Goal: Task Accomplishment & Management: Complete application form

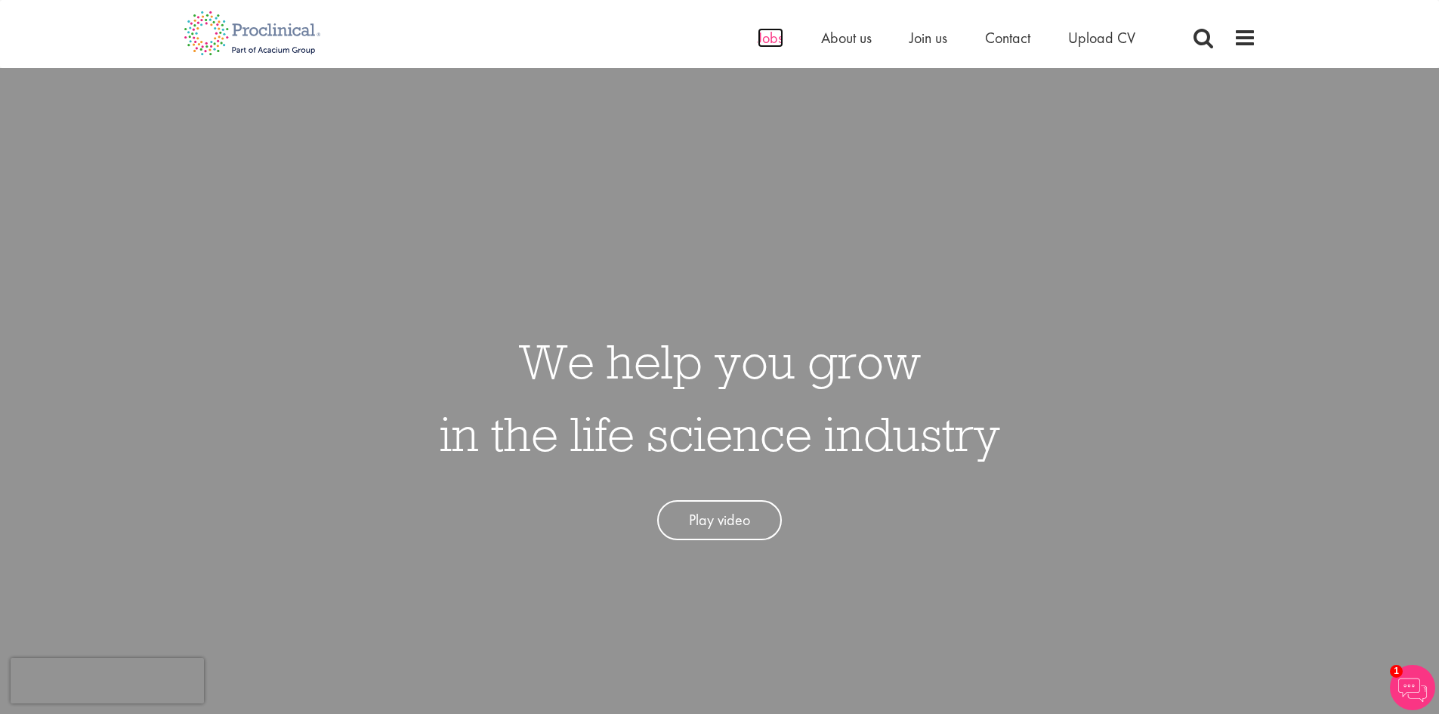
click at [766, 34] on span "Jobs" at bounding box center [770, 38] width 26 height 20
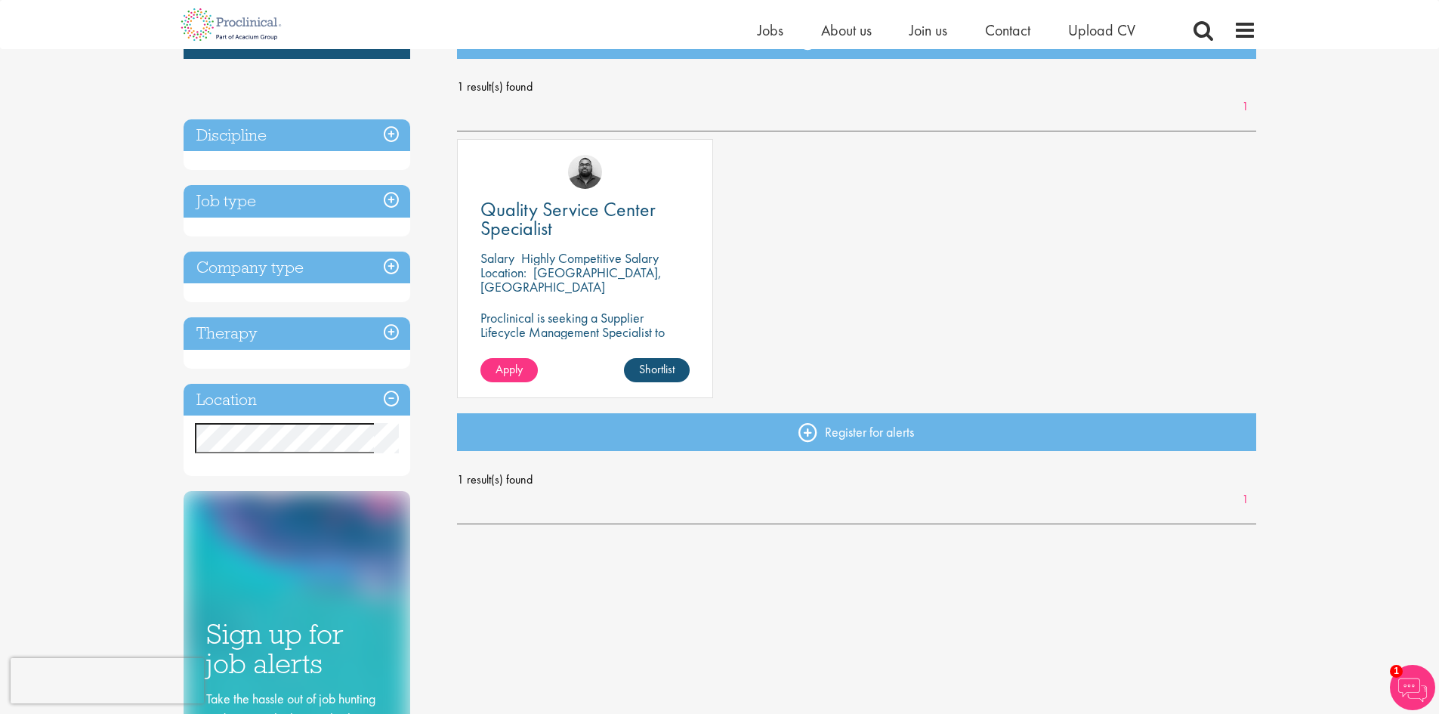
scroll to position [197, 0]
click at [648, 373] on link "Shortlist" at bounding box center [657, 369] width 66 height 24
click at [502, 365] on span "Apply" at bounding box center [508, 368] width 27 height 16
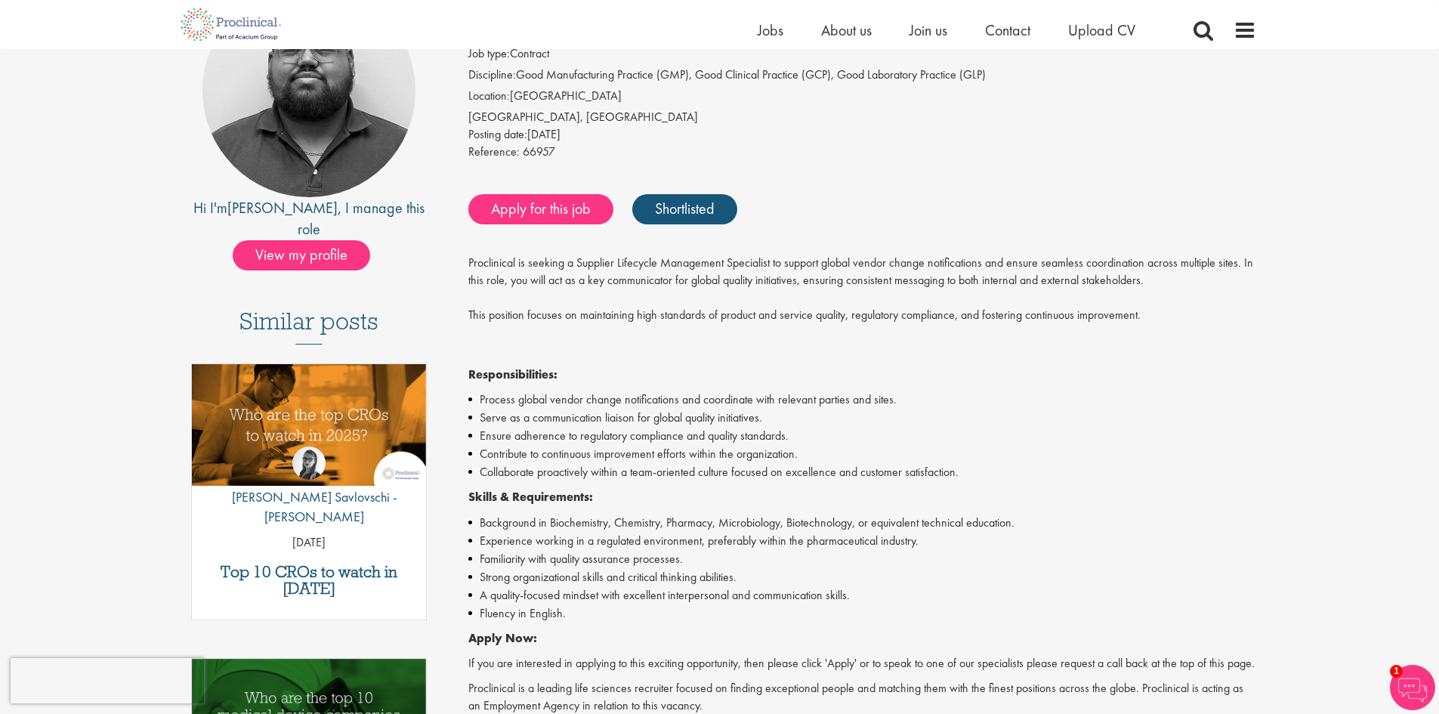
scroll to position [180, 0]
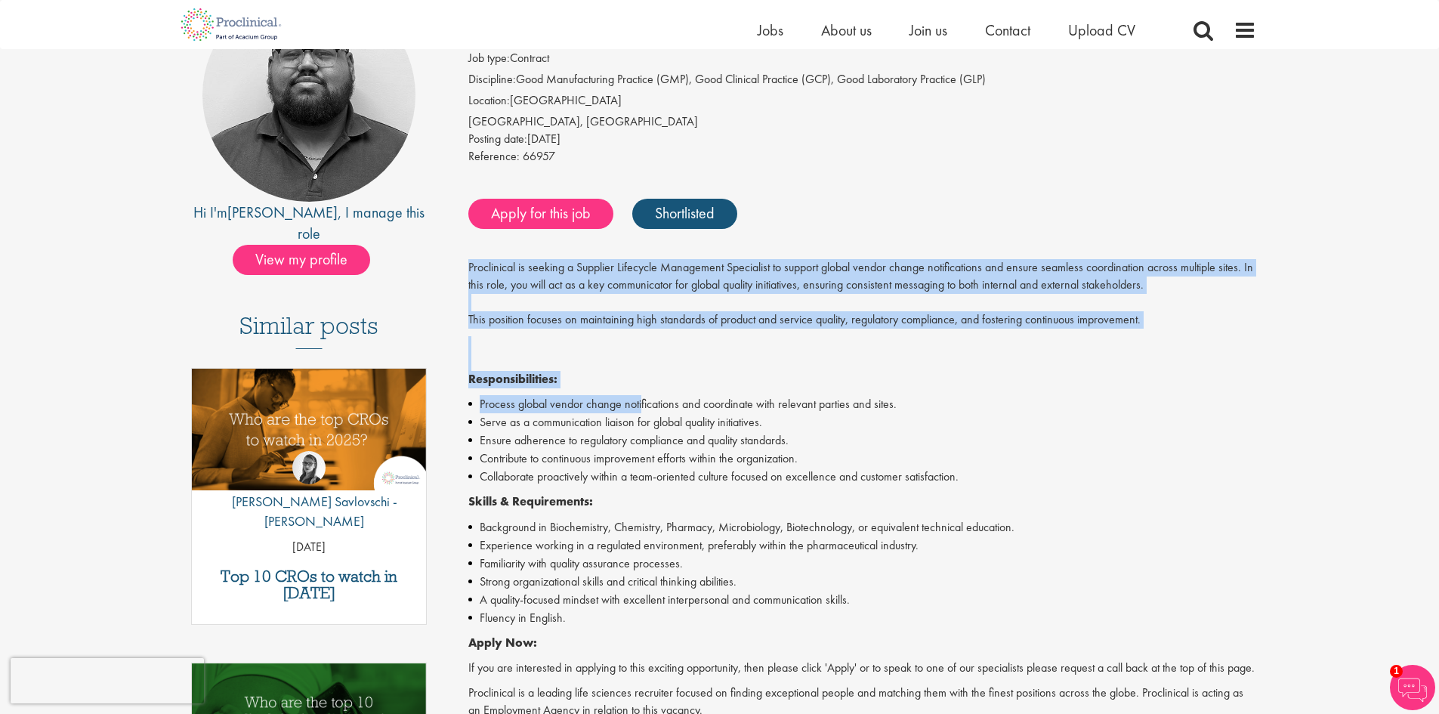
drag, startPoint x: 467, startPoint y: 261, endPoint x: 640, endPoint y: 403, distance: 224.3
click at [640, 403] on div "Quality Service Center Specialist Salary: Highly Competitive Salary Job type: C…" at bounding box center [857, 478] width 822 height 979
click at [642, 403] on li "Process global vendor change notifications and coordinate with relevant parties…" at bounding box center [862, 404] width 788 height 18
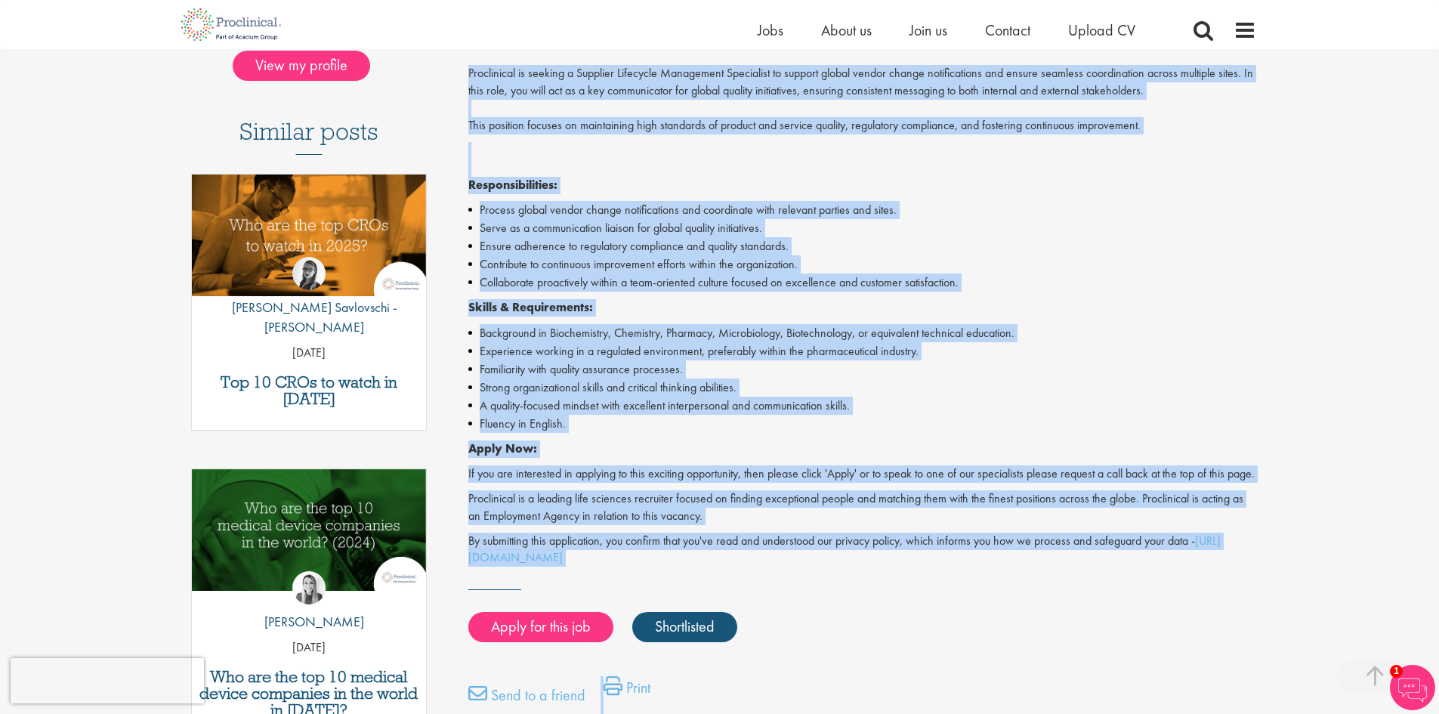
scroll to position [412, 0]
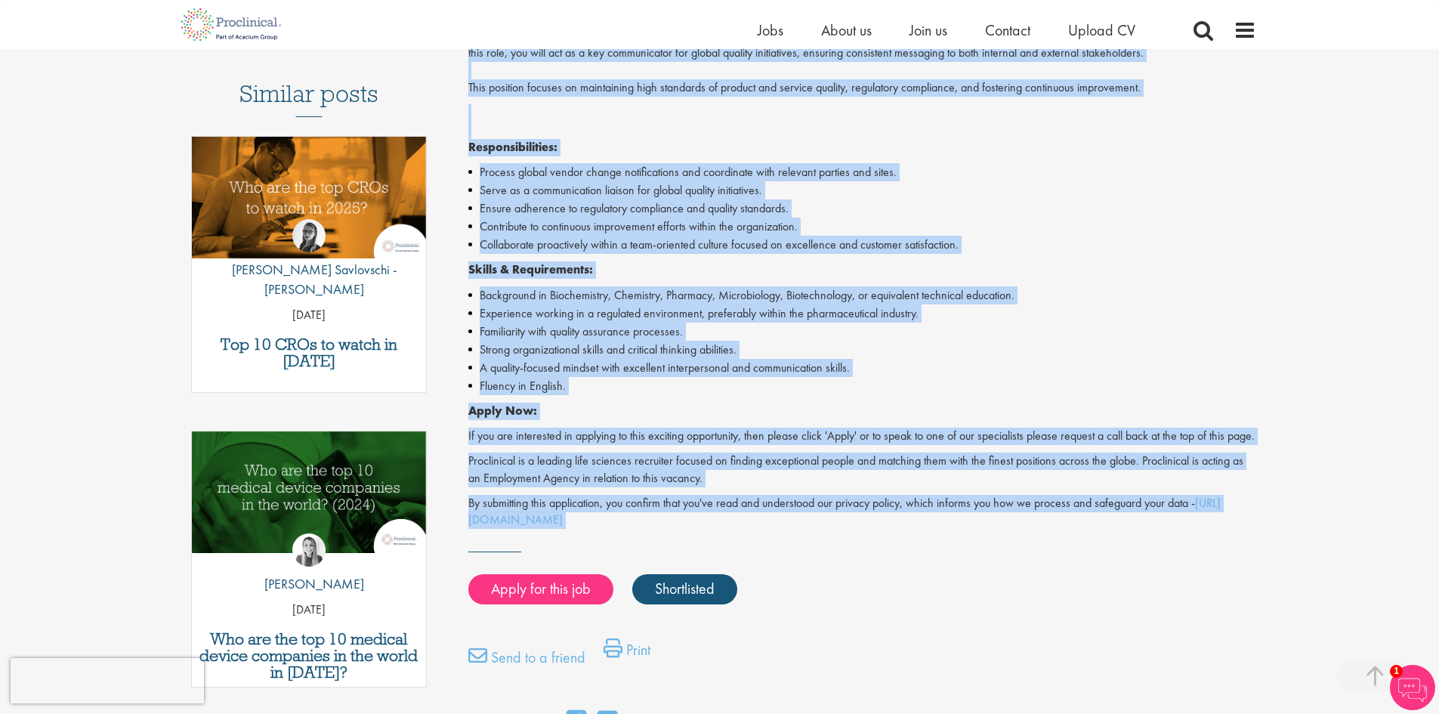
drag, startPoint x: 467, startPoint y: 261, endPoint x: 823, endPoint y: 551, distance: 458.9
click at [823, 551] on div "Quality Service Center Specialist Salary: Highly Competitive Salary Job type: C…" at bounding box center [857, 246] width 822 height 979
copy div "Proclinical is seeking a Supplier Lifecycle Management Specialist to support gl…"
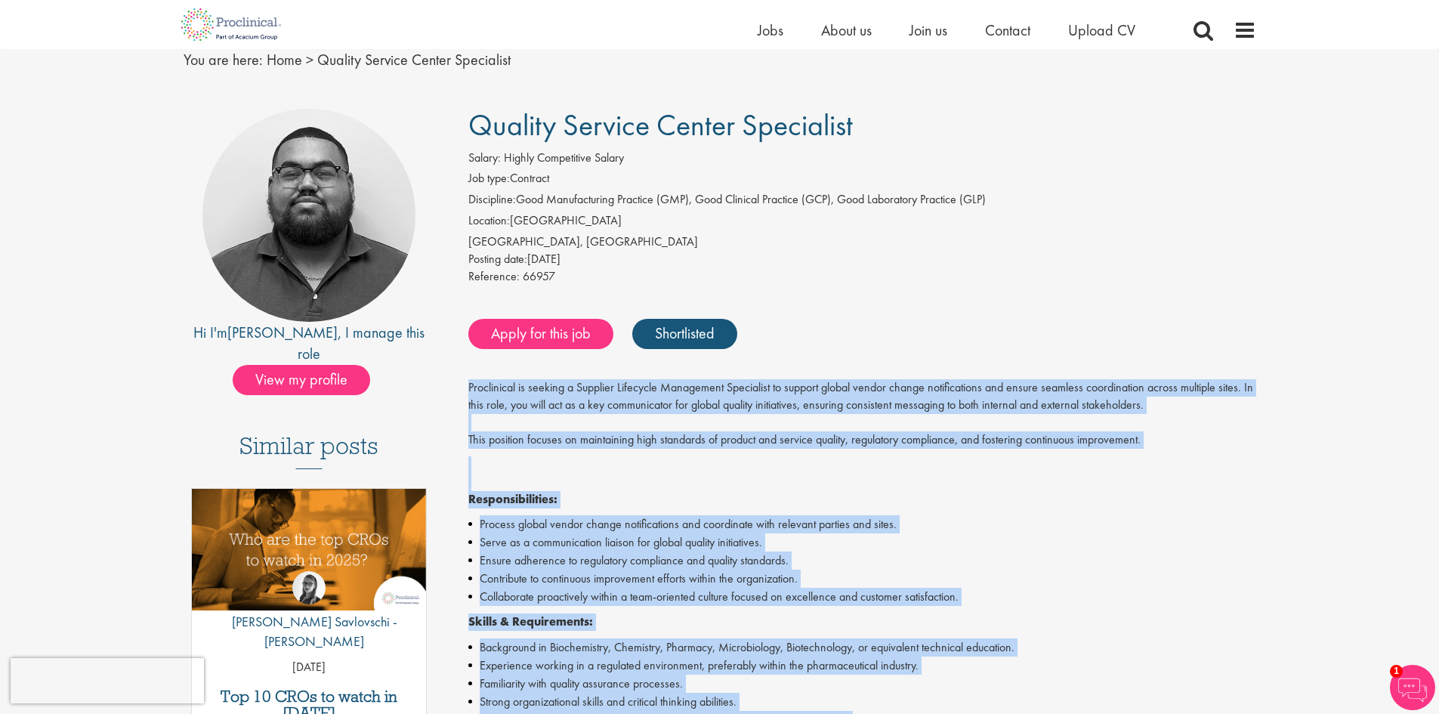
scroll to position [0, 0]
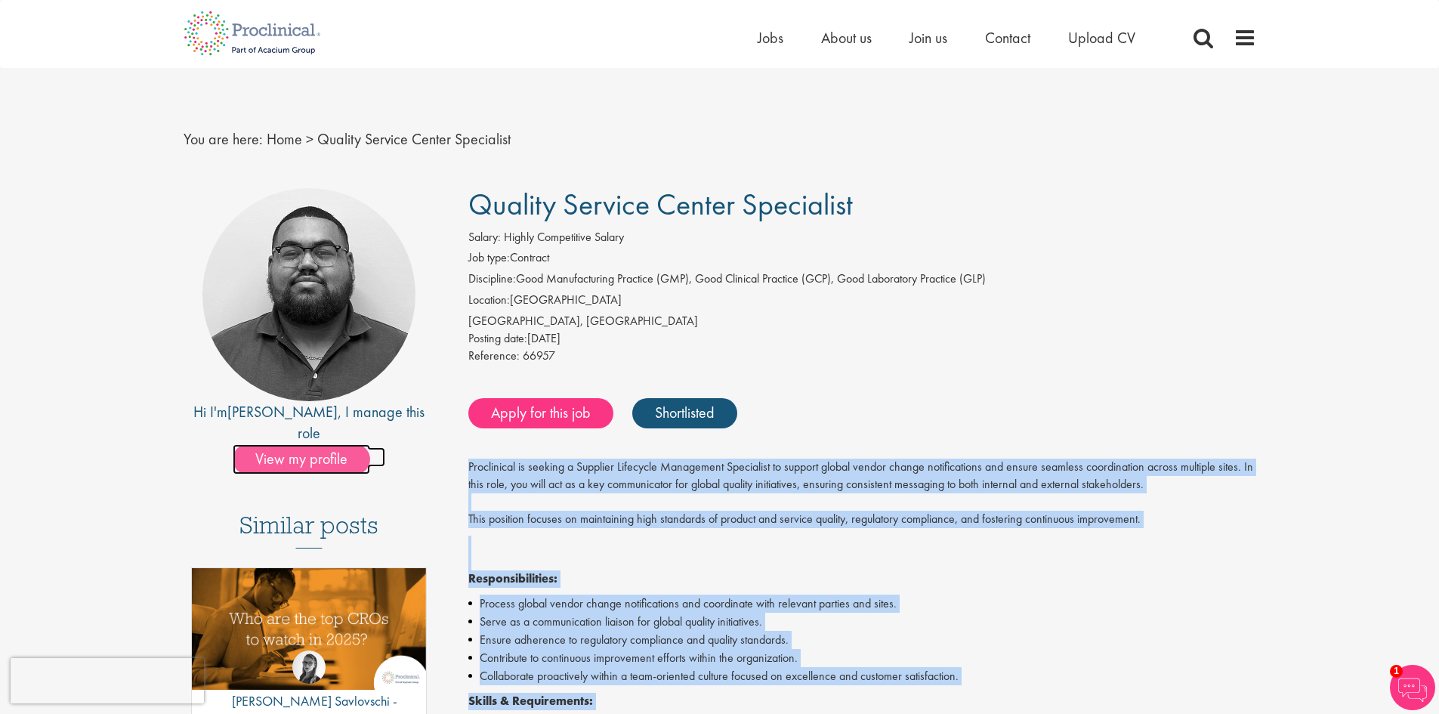
click at [339, 444] on span "View my profile" at bounding box center [301, 459] width 137 height 30
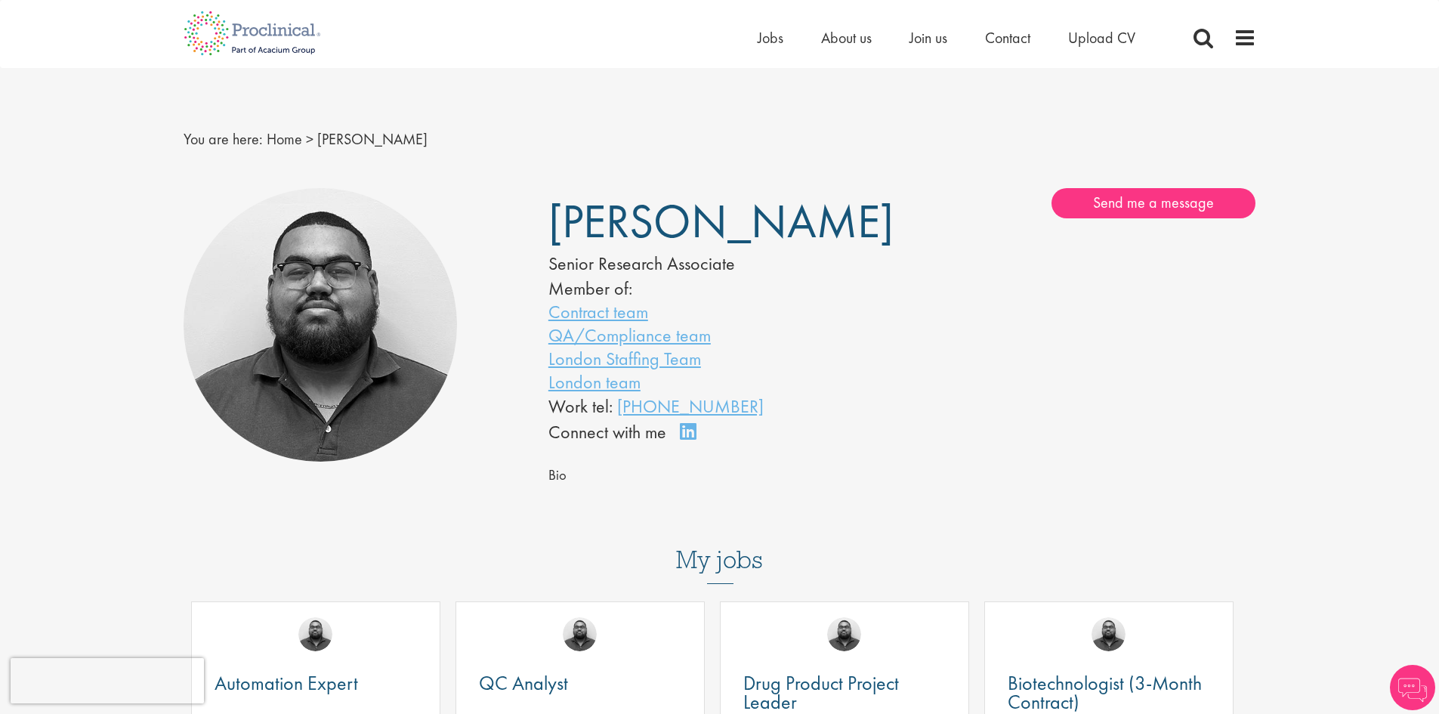
drag, startPoint x: 750, startPoint y: 441, endPoint x: 539, endPoint y: 311, distance: 247.5
click at [539, 311] on div "Ashley Bennett Senior Research Associate Member of: Contract team QA/Compliance…" at bounding box center [719, 317] width 365 height 258
copy div "Contract team QA/Compliance team London Staffing Team London team Work tel: +41…"
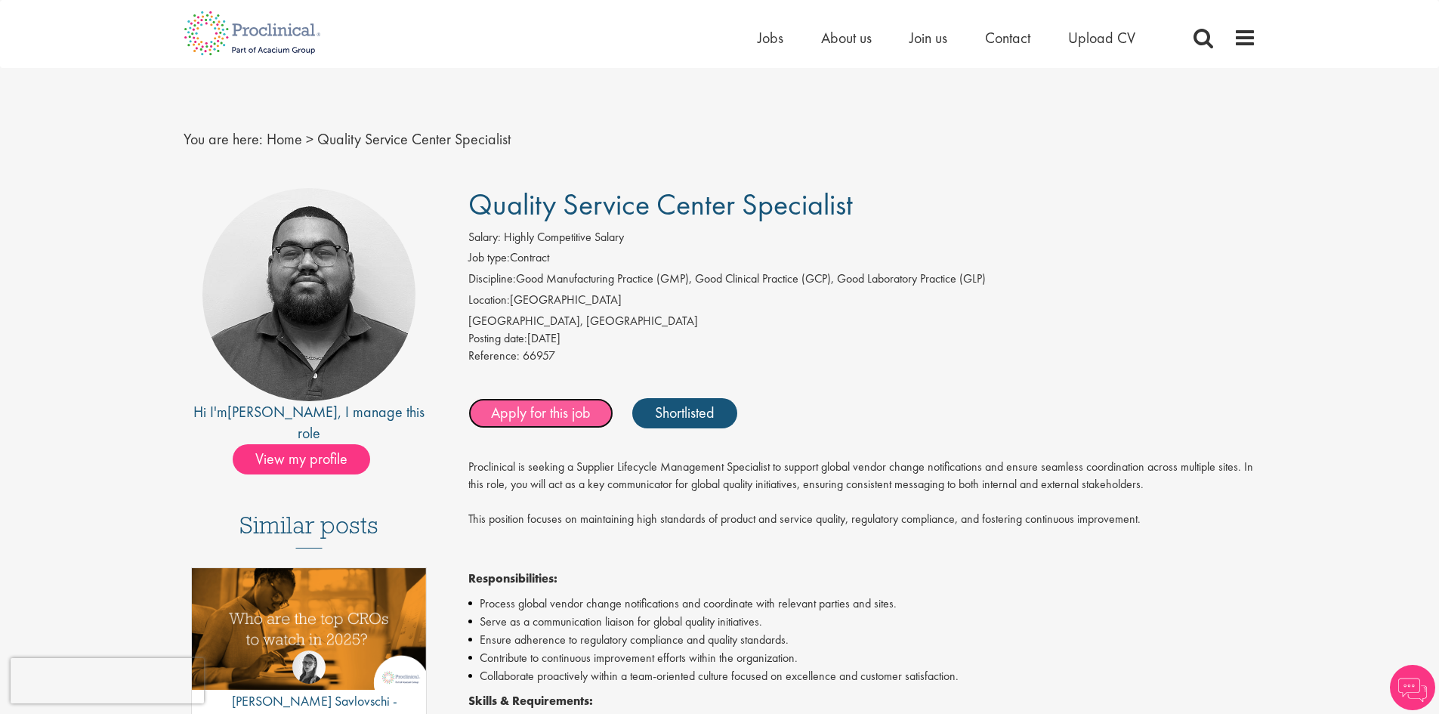
click at [560, 415] on link "Apply for this job" at bounding box center [540, 413] width 145 height 30
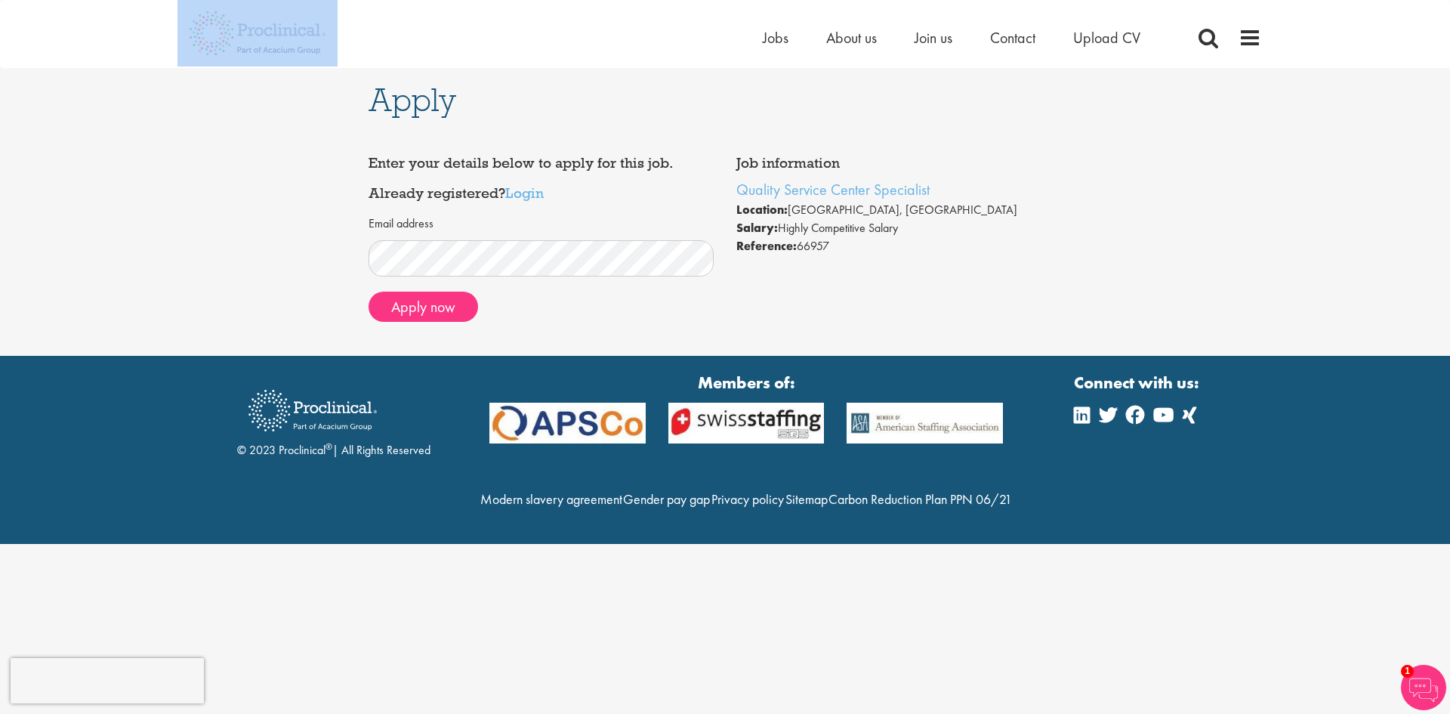
drag, startPoint x: 342, startPoint y: 29, endPoint x: 243, endPoint y: 35, distance: 99.2
click at [243, 35] on div "Home Jobs About us Join us Contact Upload CV" at bounding box center [719, 28] width 1084 height 57
click at [269, 296] on div "Apply Job information Quality Service Center Specialist Location: Basel, Switze…" at bounding box center [725, 212] width 1473 height 288
click at [520, 190] on link "Login" at bounding box center [524, 193] width 39 height 18
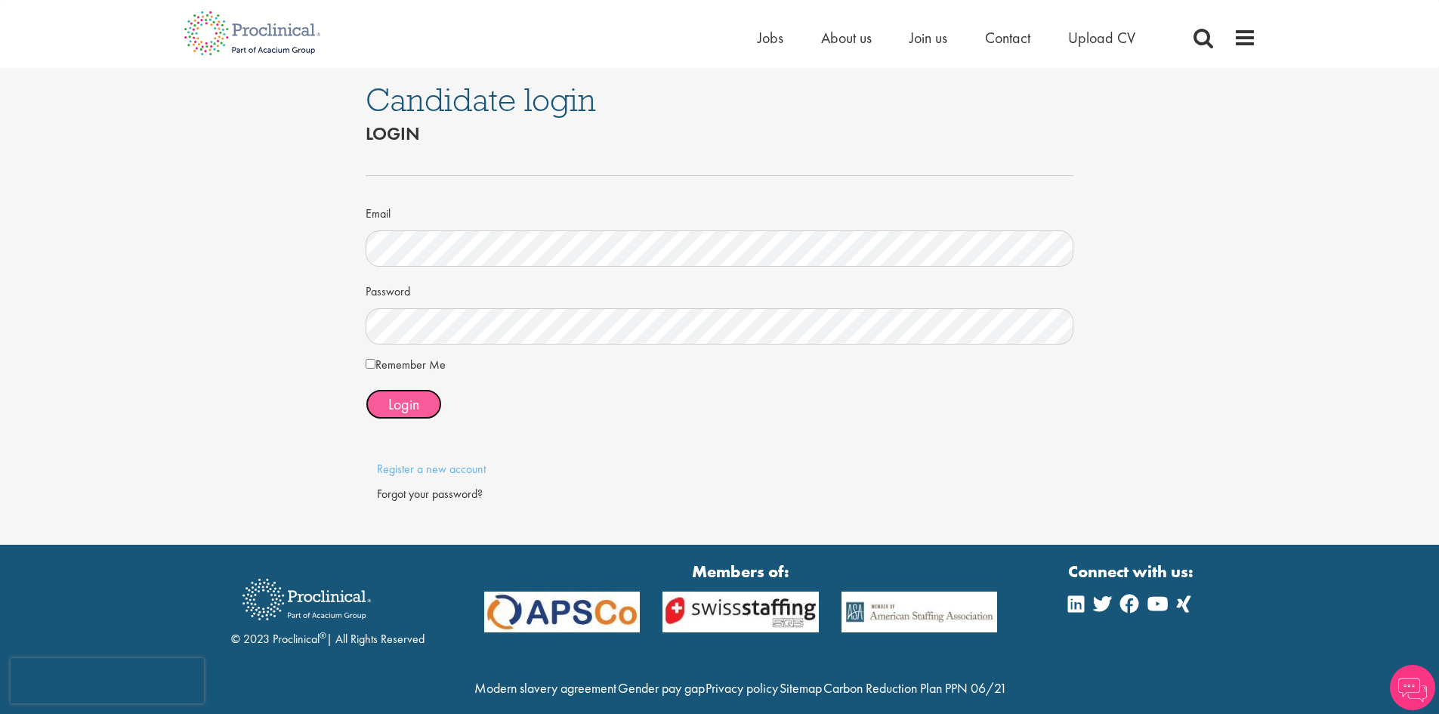
click at [412, 403] on span "Login" at bounding box center [403, 404] width 31 height 20
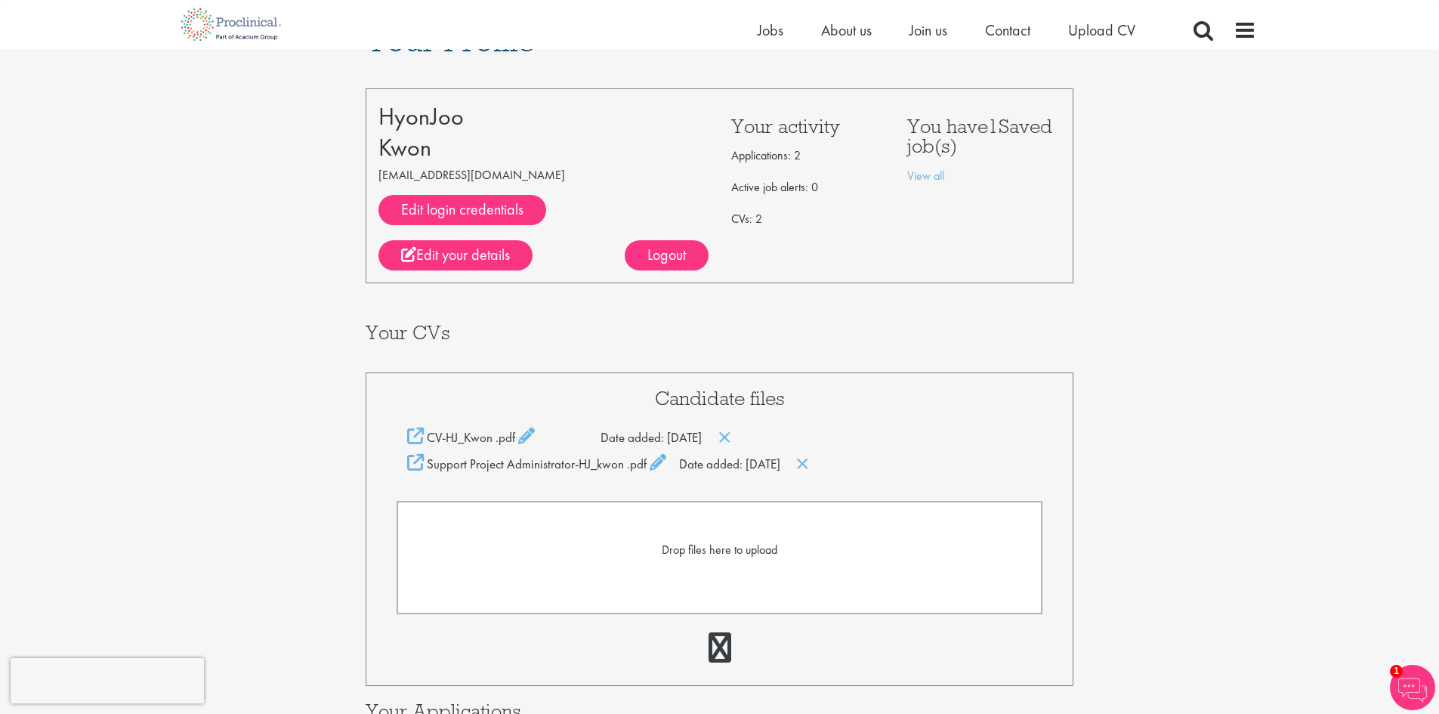
scroll to position [58, 0]
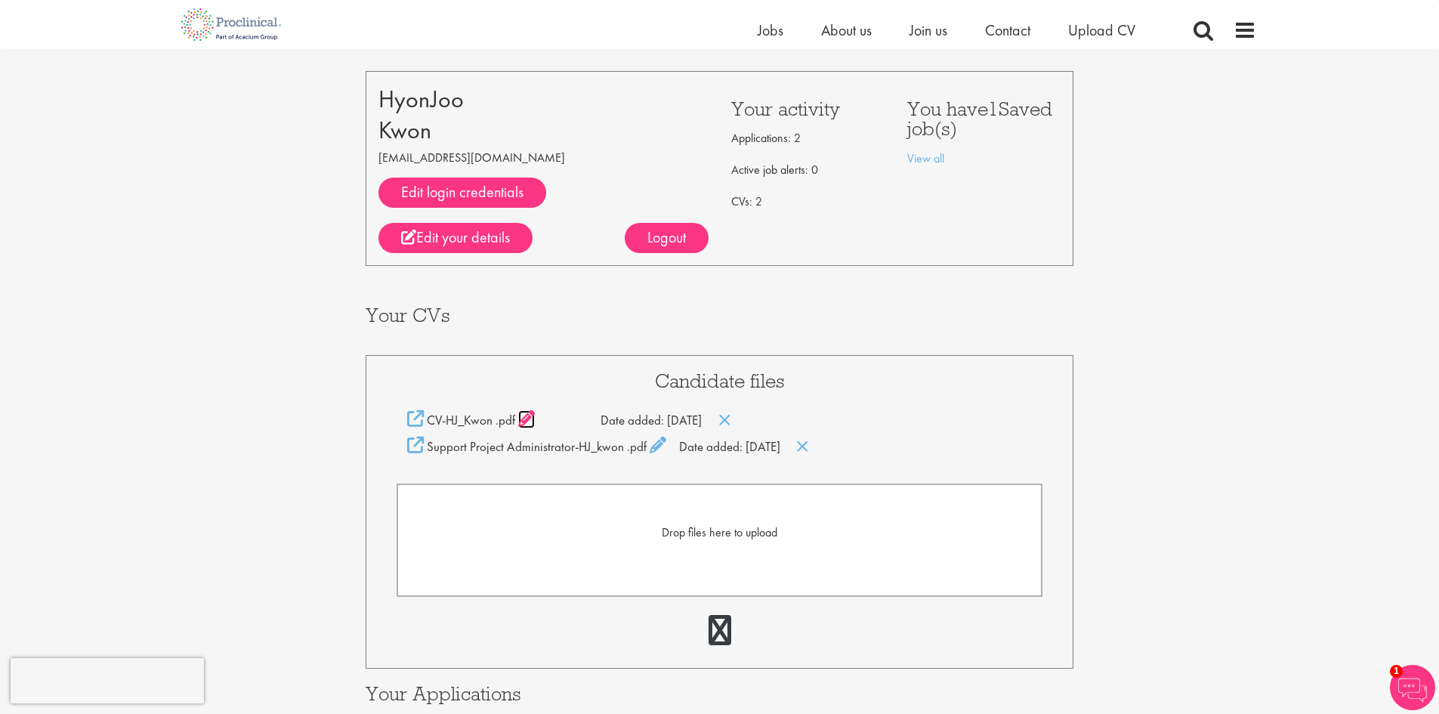
click at [522, 424] on icon at bounding box center [526, 418] width 17 height 17
click at [418, 422] on icon at bounding box center [415, 419] width 17 height 17
click at [629, 420] on icon at bounding box center [630, 419] width 17 height 17
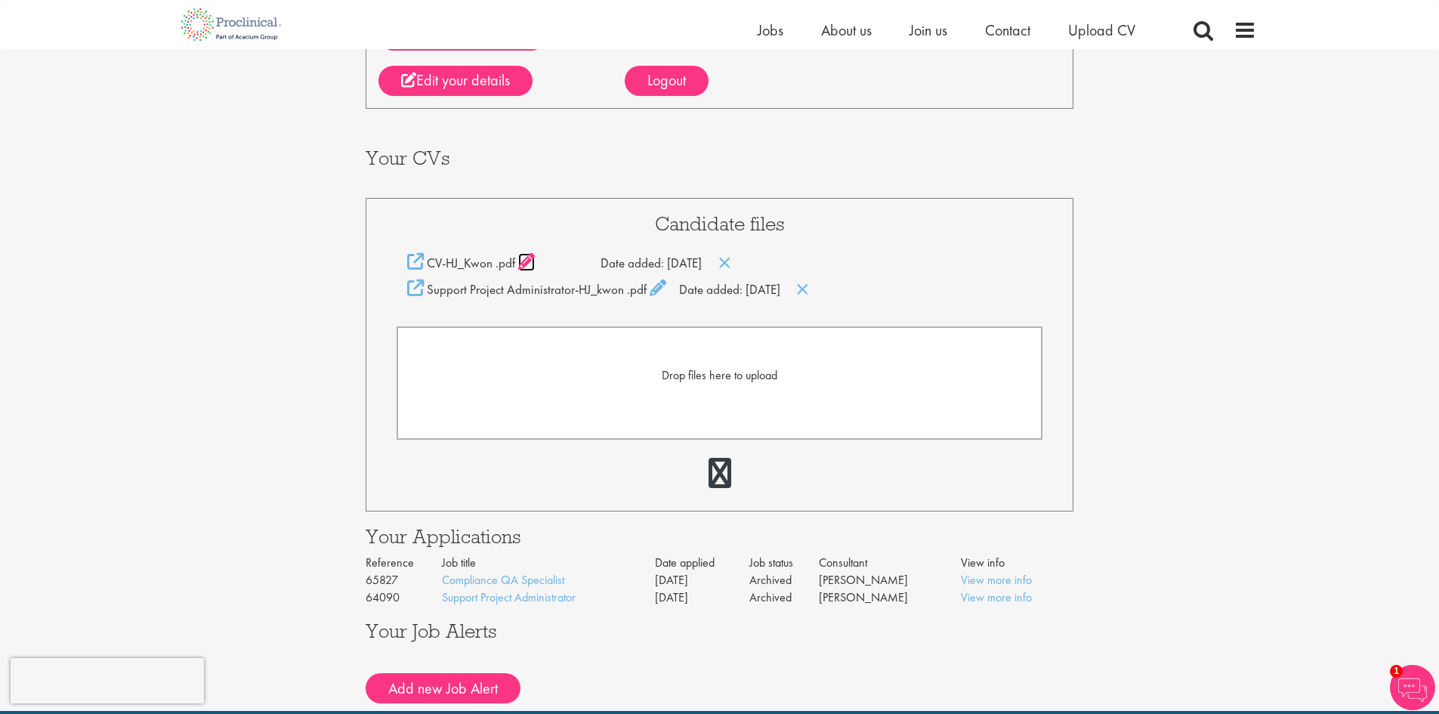
scroll to position [216, 0]
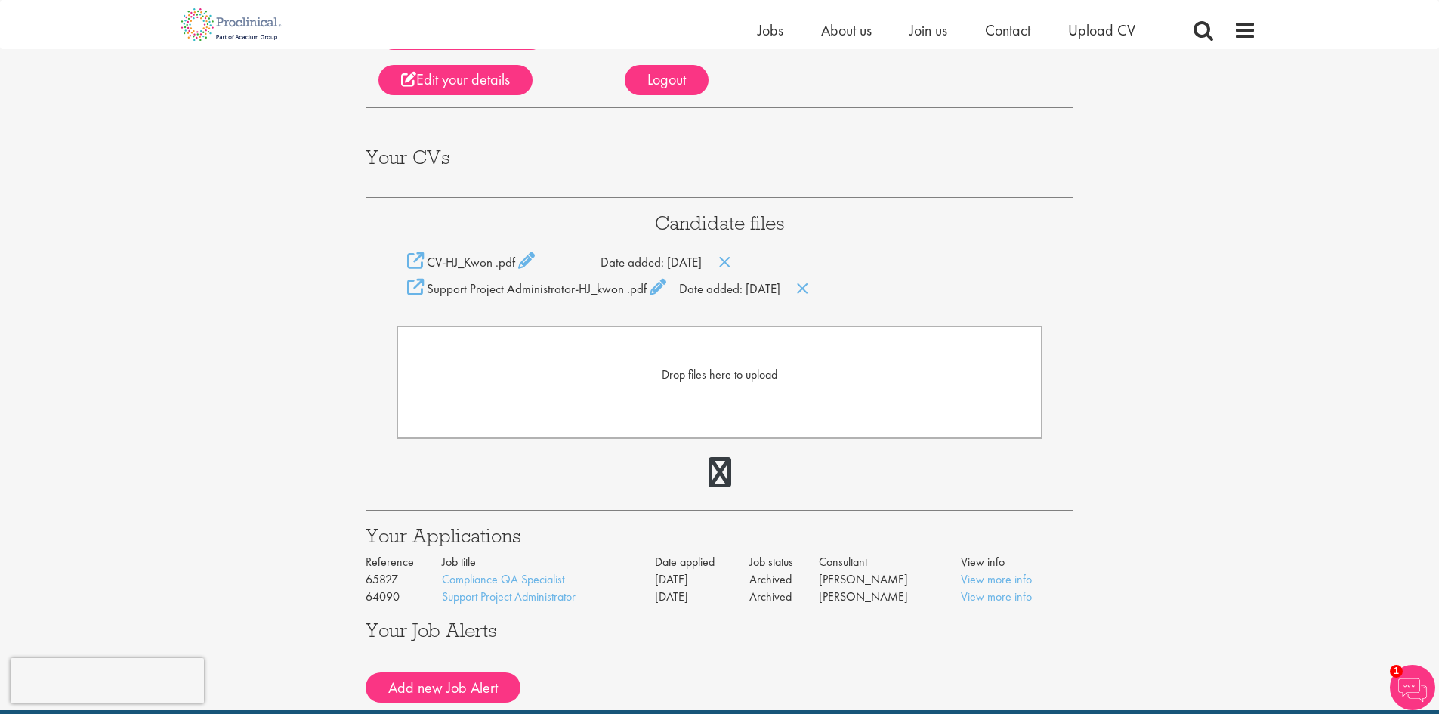
click at [560, 415] on form "Drop files here to upload" at bounding box center [719, 381] width 646 height 113
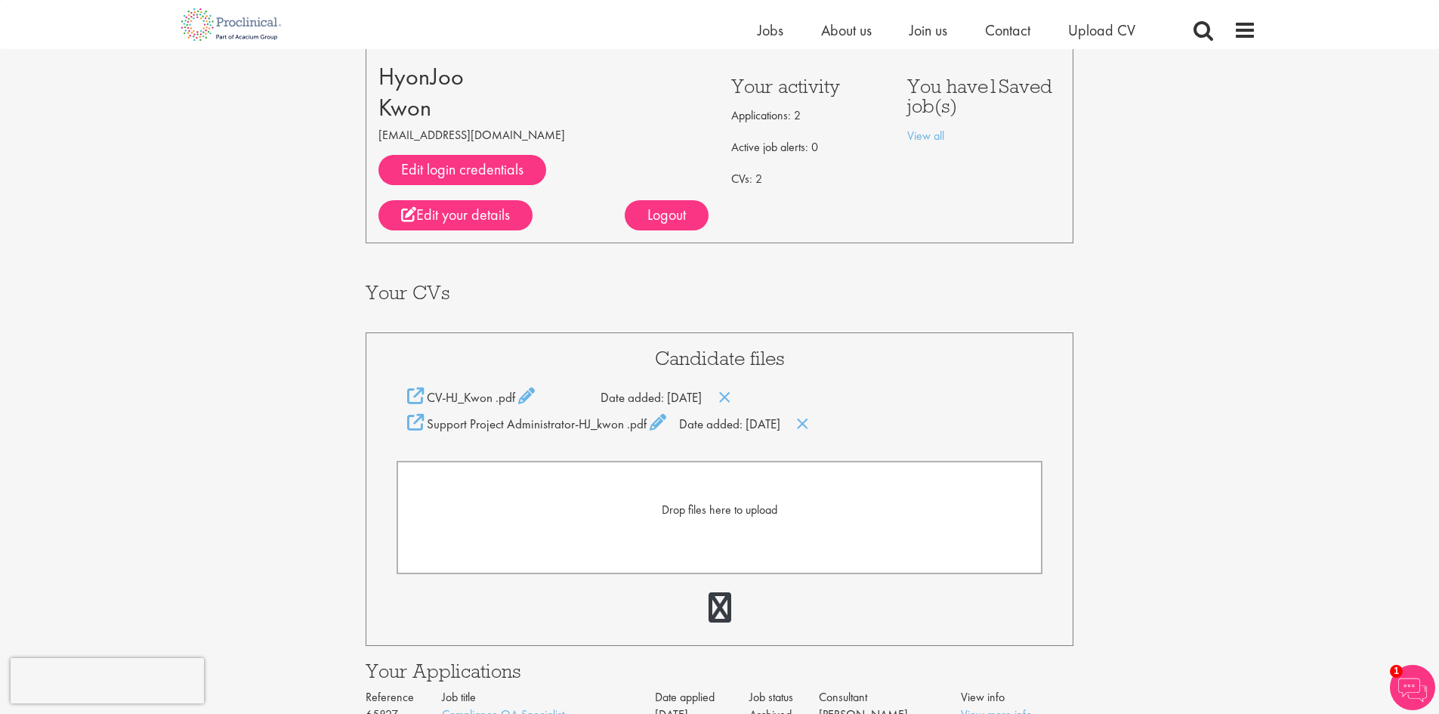
scroll to position [80, 0]
click at [731, 397] on icon at bounding box center [724, 398] width 13 height 17
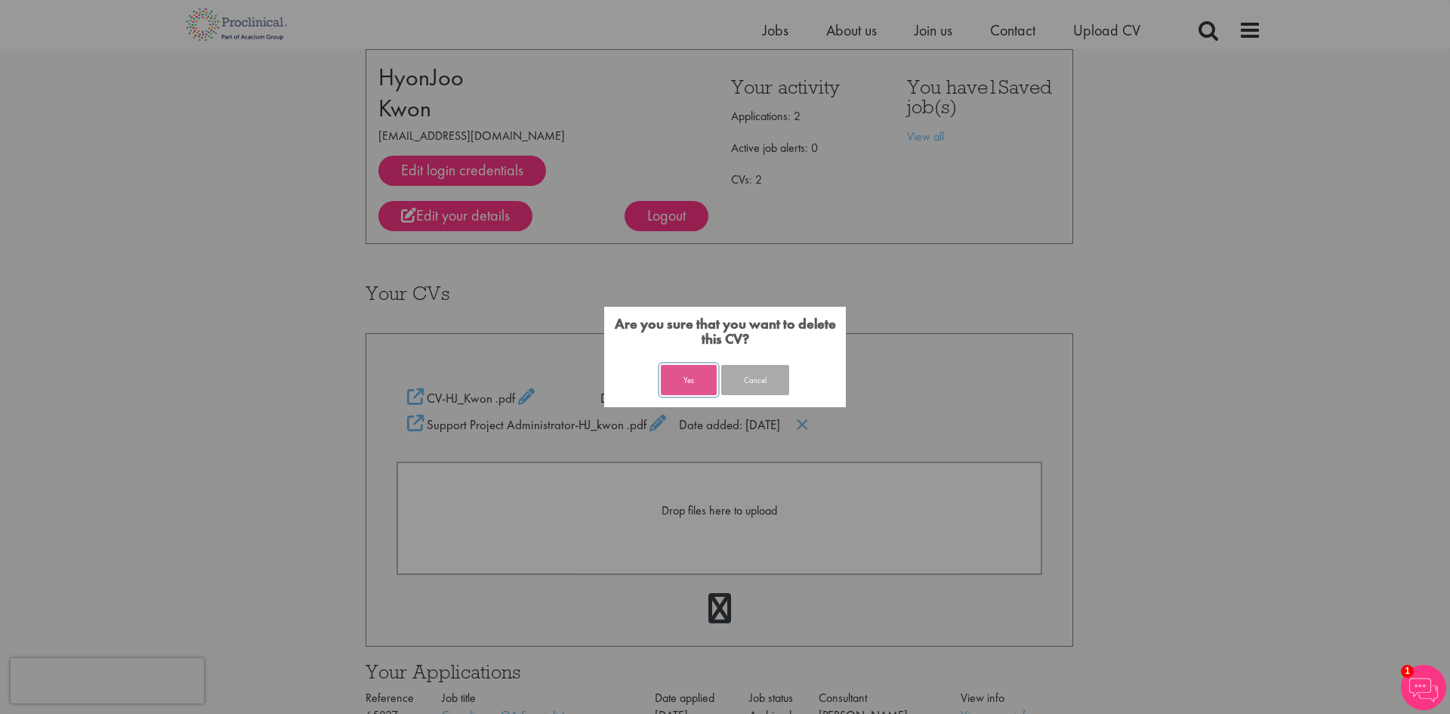
click at [700, 382] on button "Yes" at bounding box center [689, 380] width 56 height 30
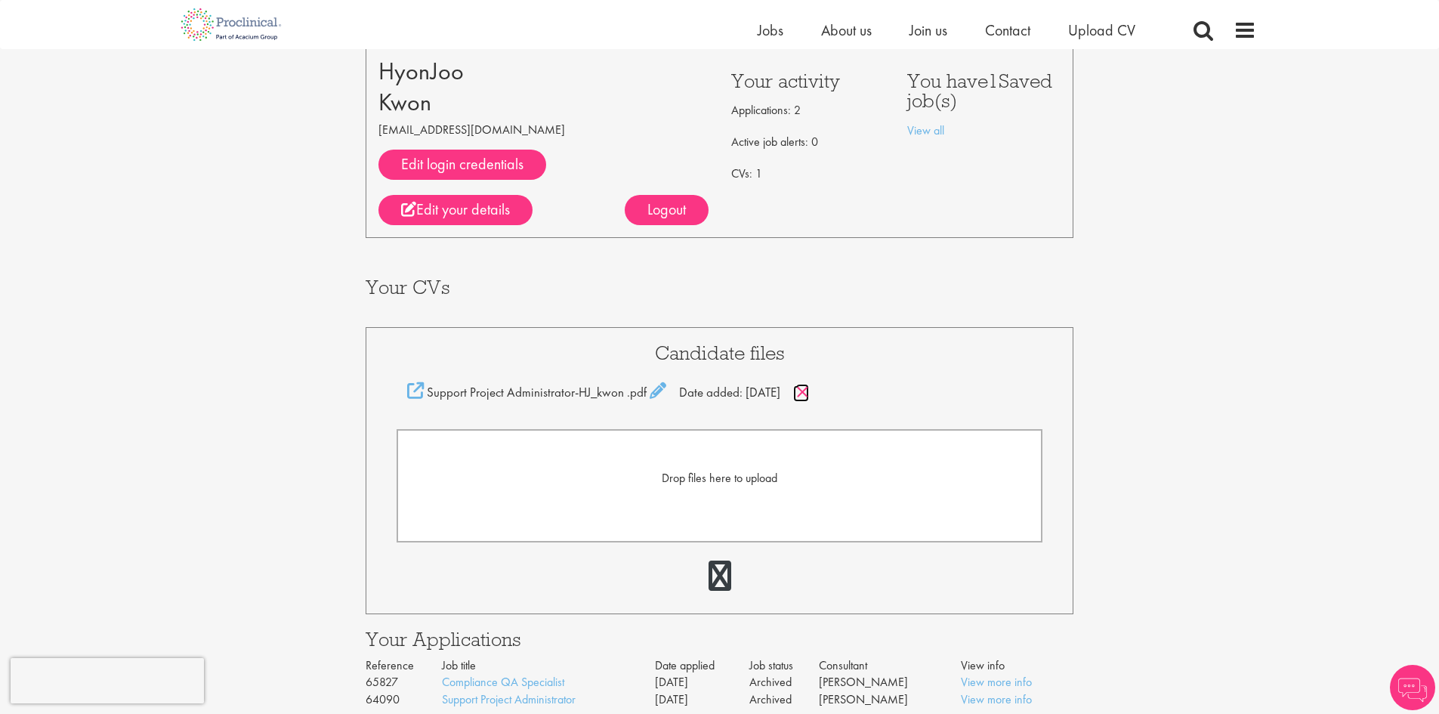
click at [809, 393] on icon at bounding box center [802, 392] width 13 height 17
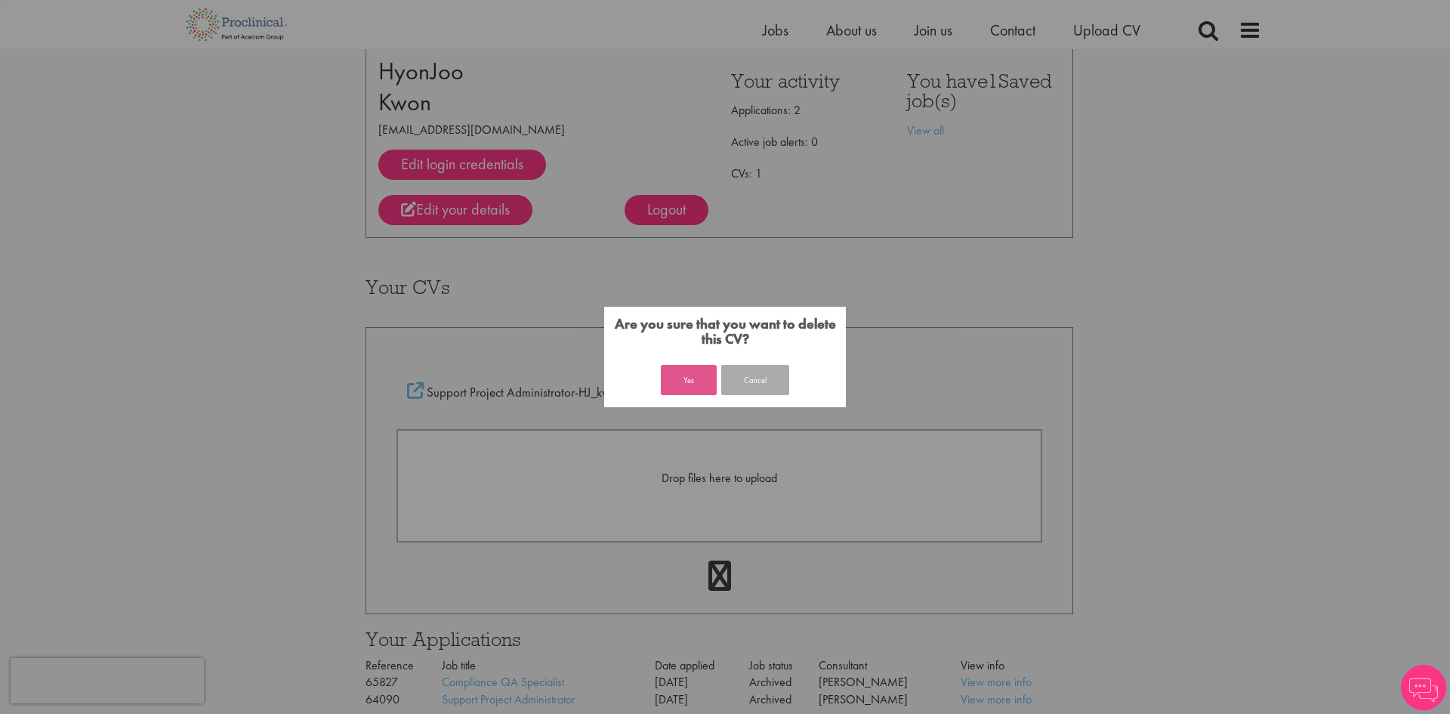
click at [689, 379] on button "Yes" at bounding box center [689, 380] width 56 height 30
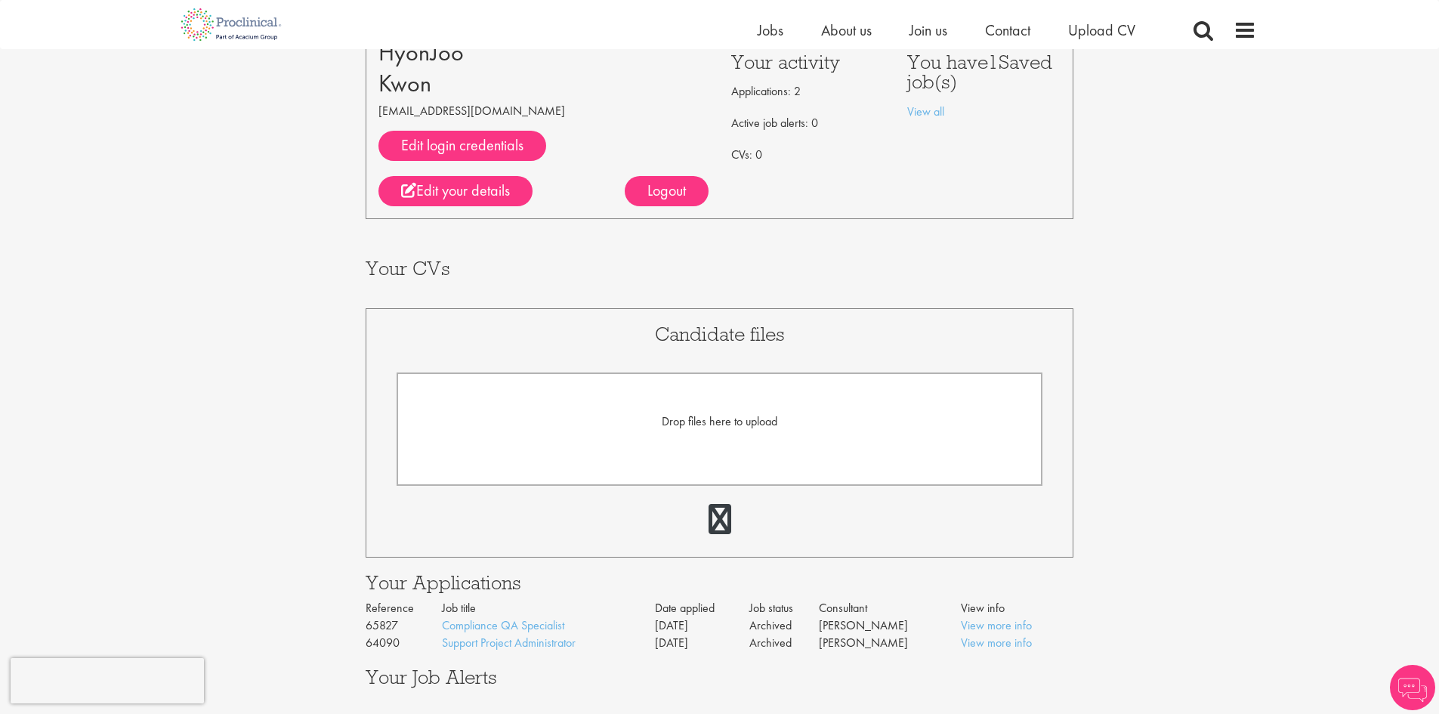
scroll to position [86, 0]
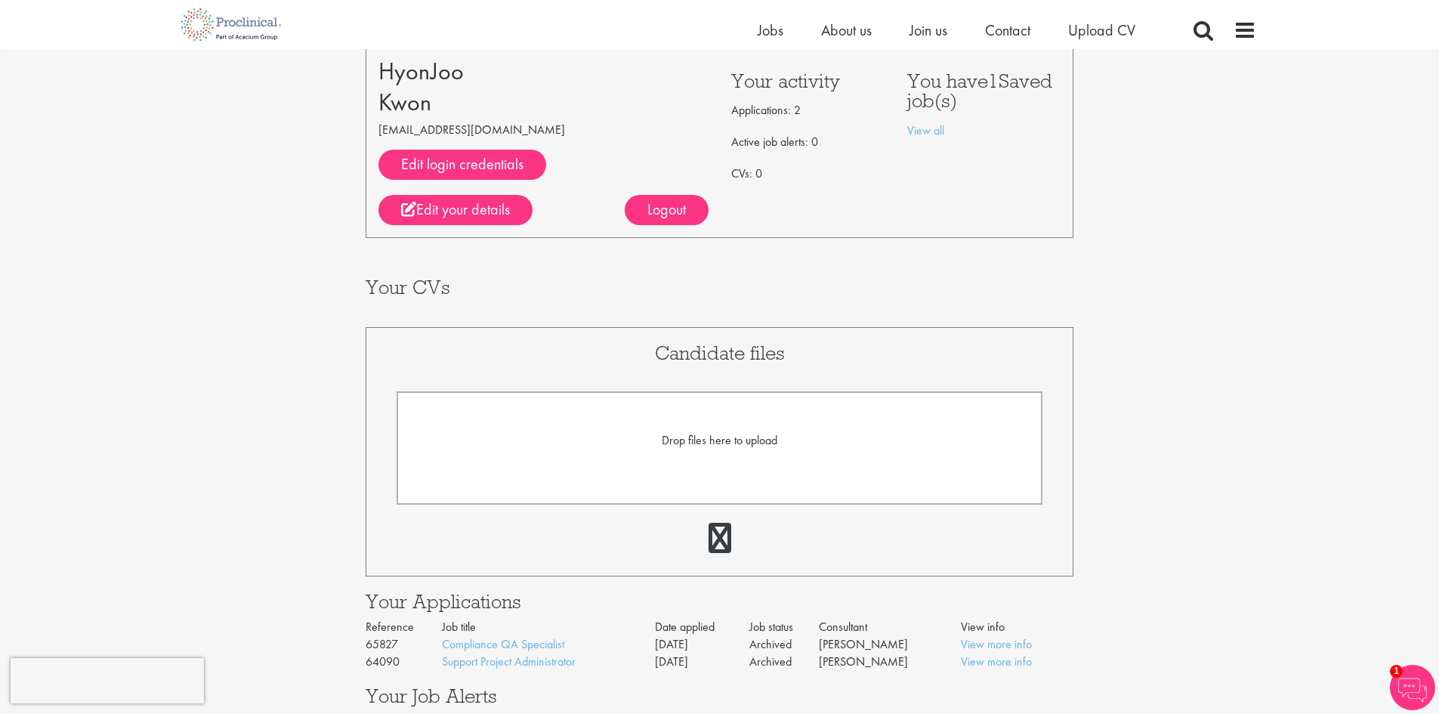
click at [1232, 301] on div "Your Profile HyonJoo Kwon hyonjoo.kwon@gmail.com Edit login credentials LinkedI…" at bounding box center [719, 369] width 1461 height 812
click at [708, 435] on span "Drop files here to upload" at bounding box center [720, 440] width 116 height 16
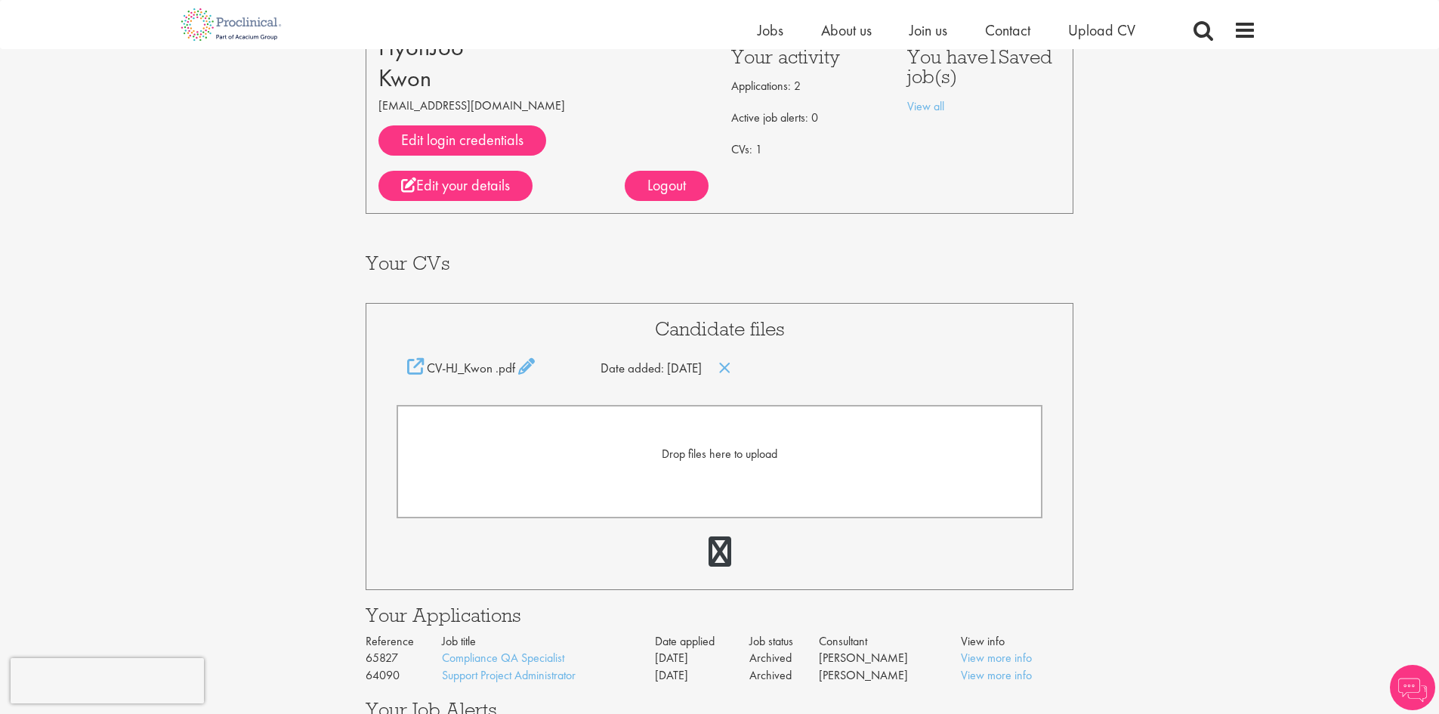
scroll to position [111, 0]
click at [733, 455] on span "Drop files here to upload" at bounding box center [720, 453] width 116 height 16
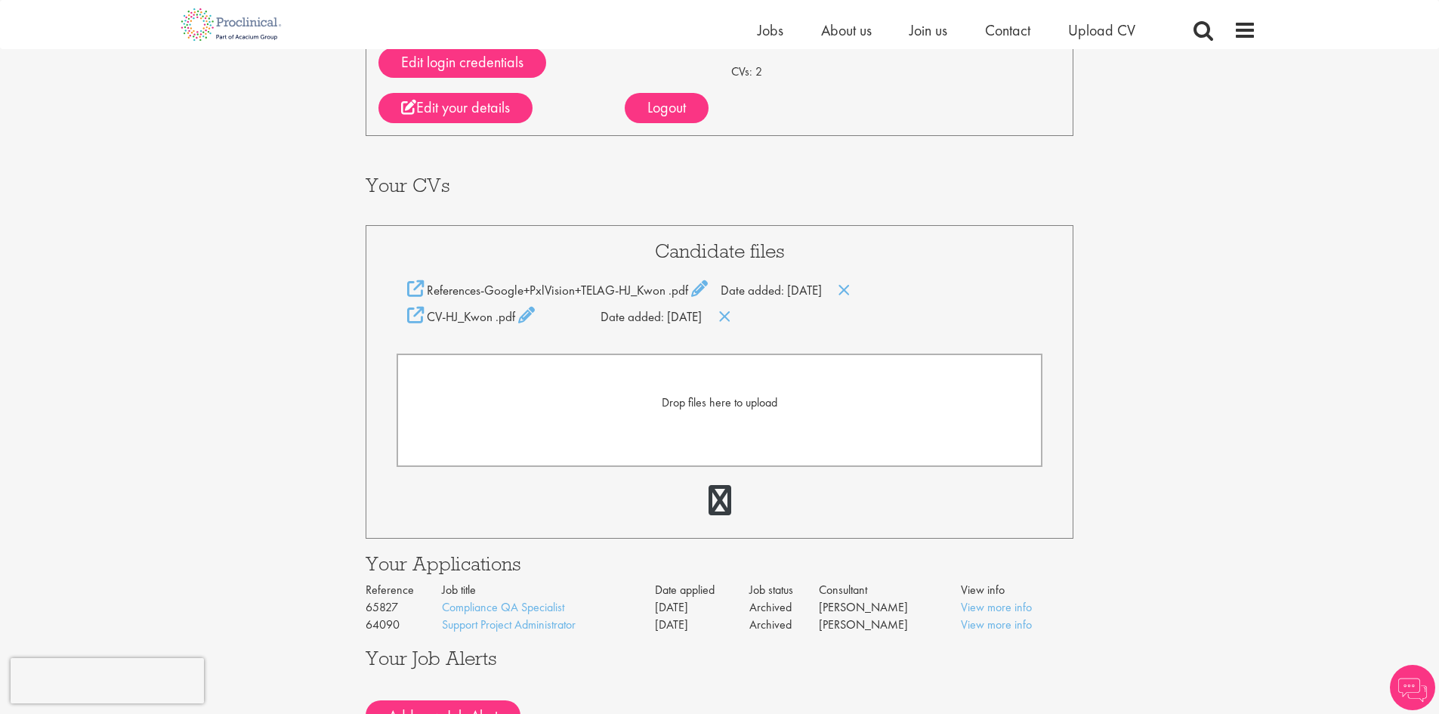
scroll to position [189, 0]
click at [745, 393] on span "Drop files here to upload" at bounding box center [720, 401] width 116 height 16
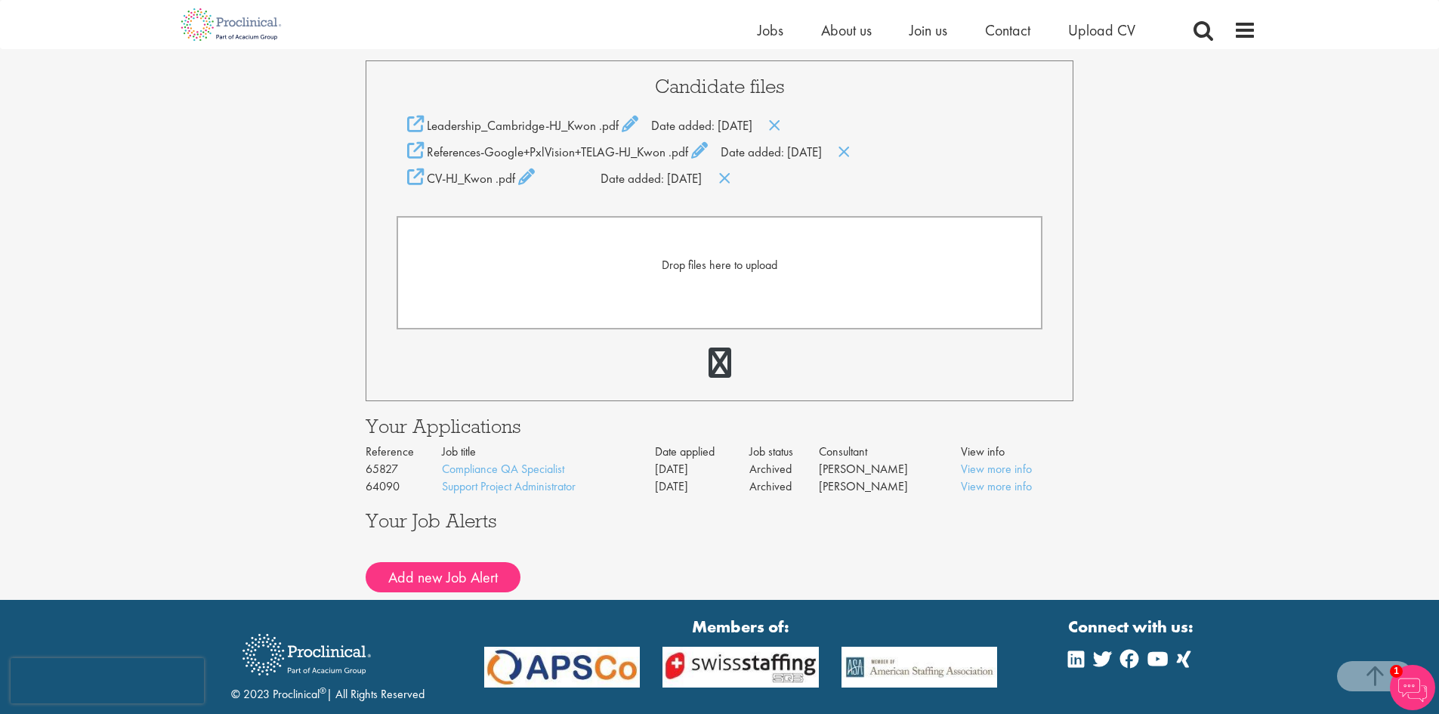
scroll to position [353, 0]
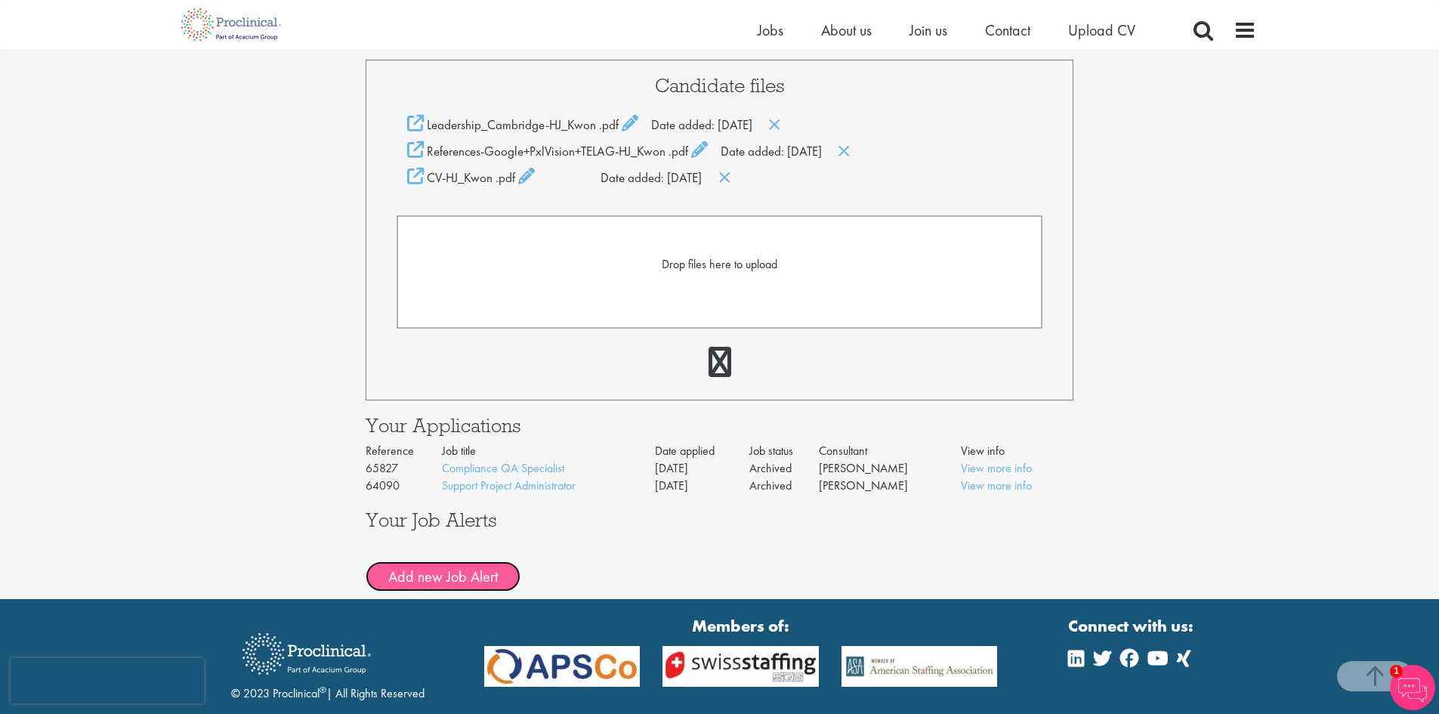
click at [488, 566] on button "Add new Job Alert" at bounding box center [443, 576] width 155 height 30
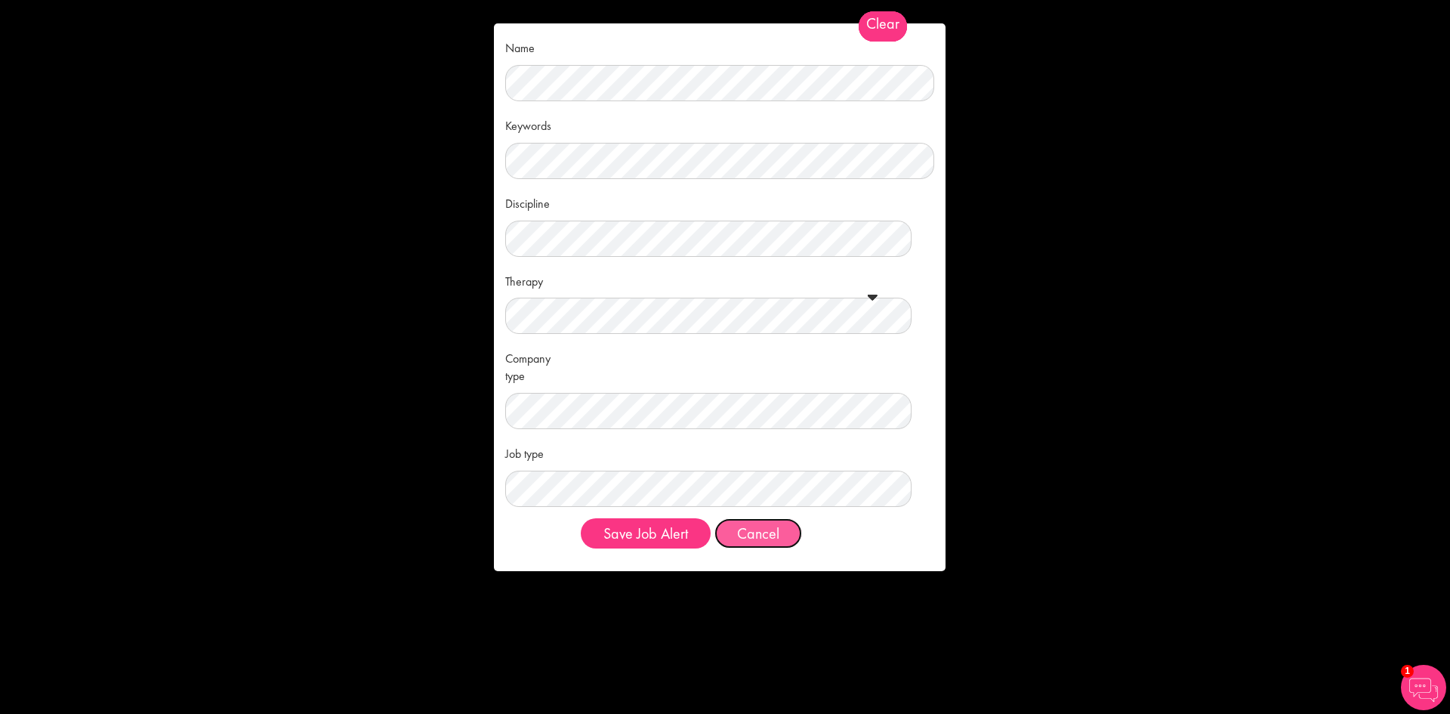
click at [734, 522] on button "Cancel" at bounding box center [758, 533] width 88 height 30
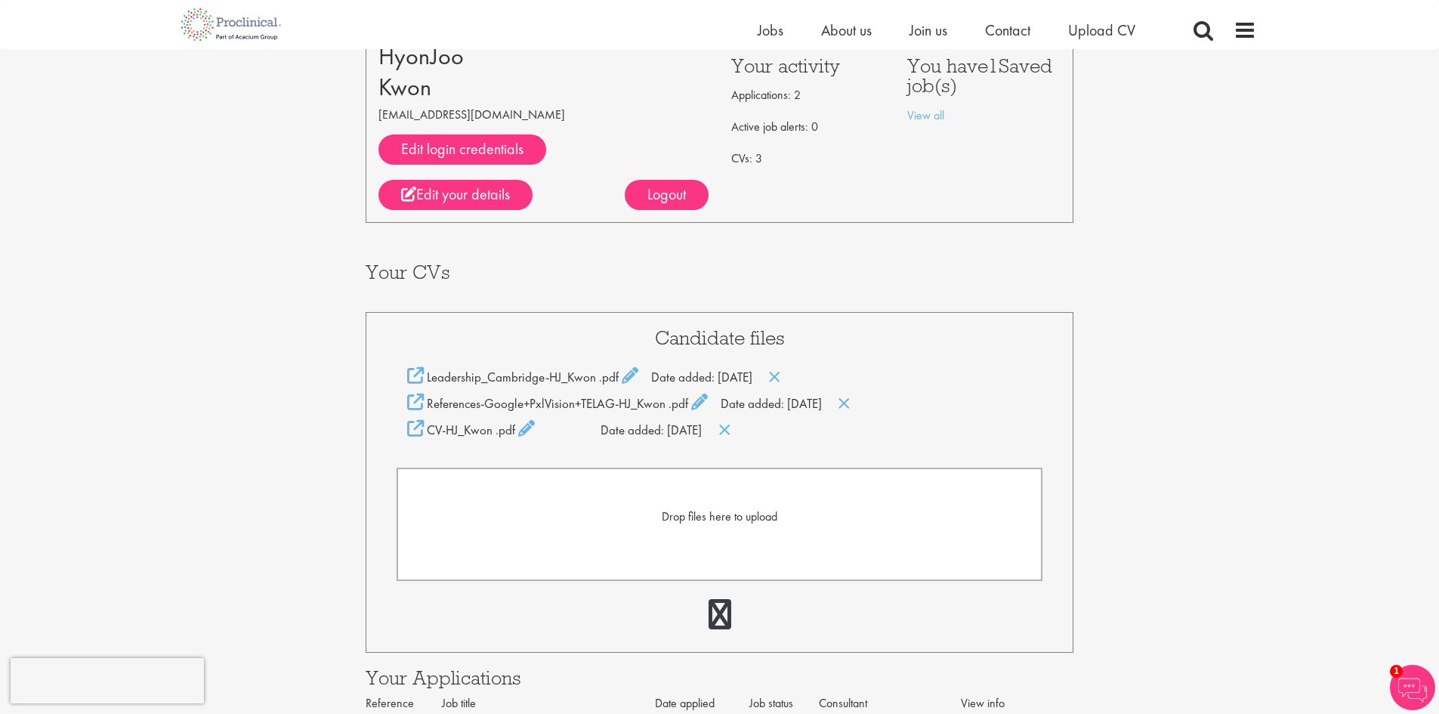
scroll to position [0, 0]
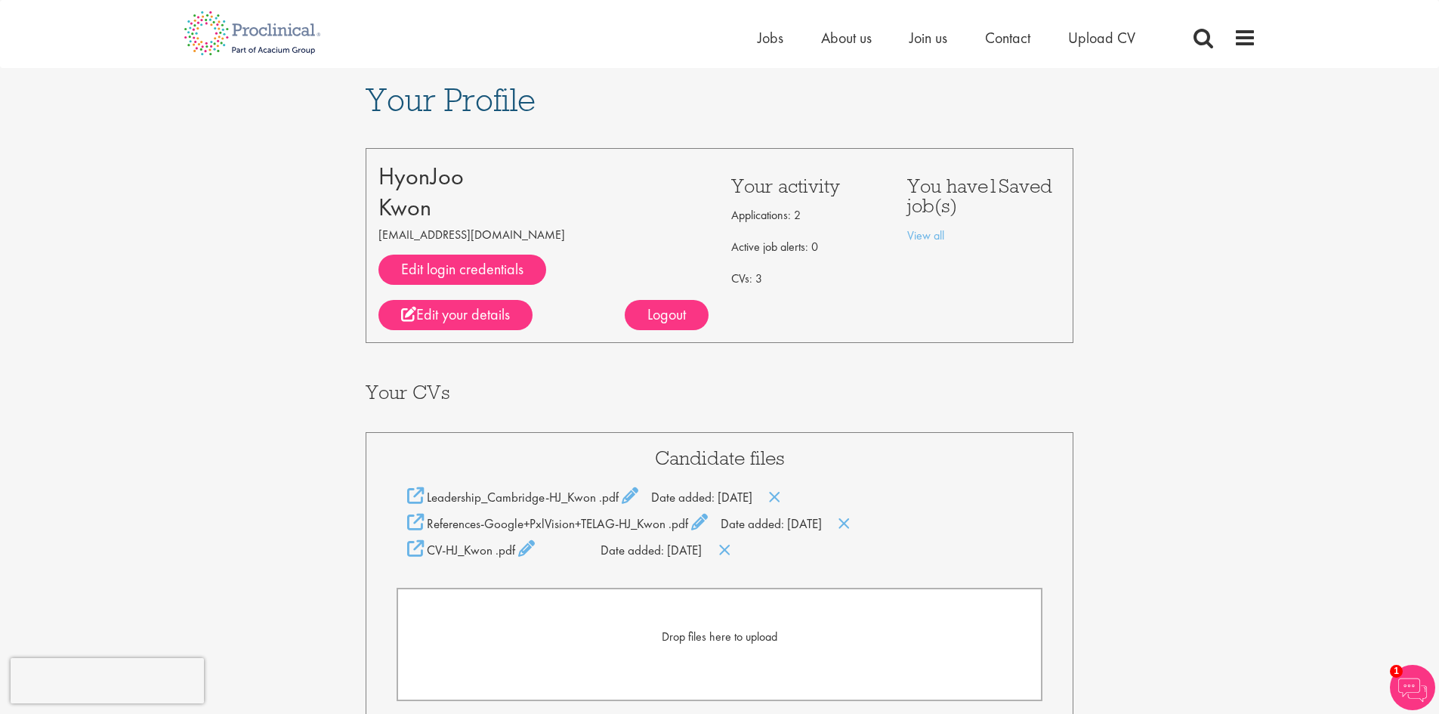
click at [200, 185] on div "Your Profile HyonJoo Kwon hyonjoo.kwon@gmail.com Edit login credentials LinkedI…" at bounding box center [719, 519] width 1461 height 903
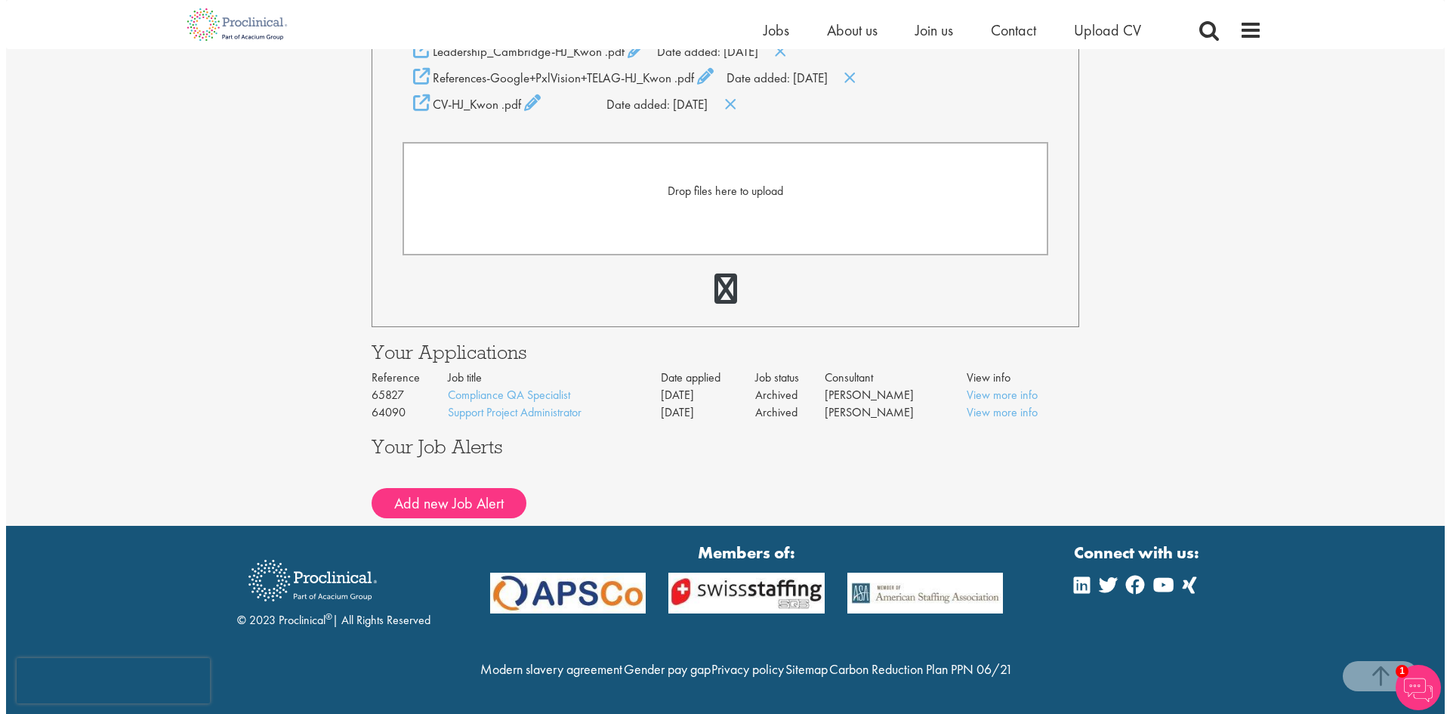
scroll to position [459, 0]
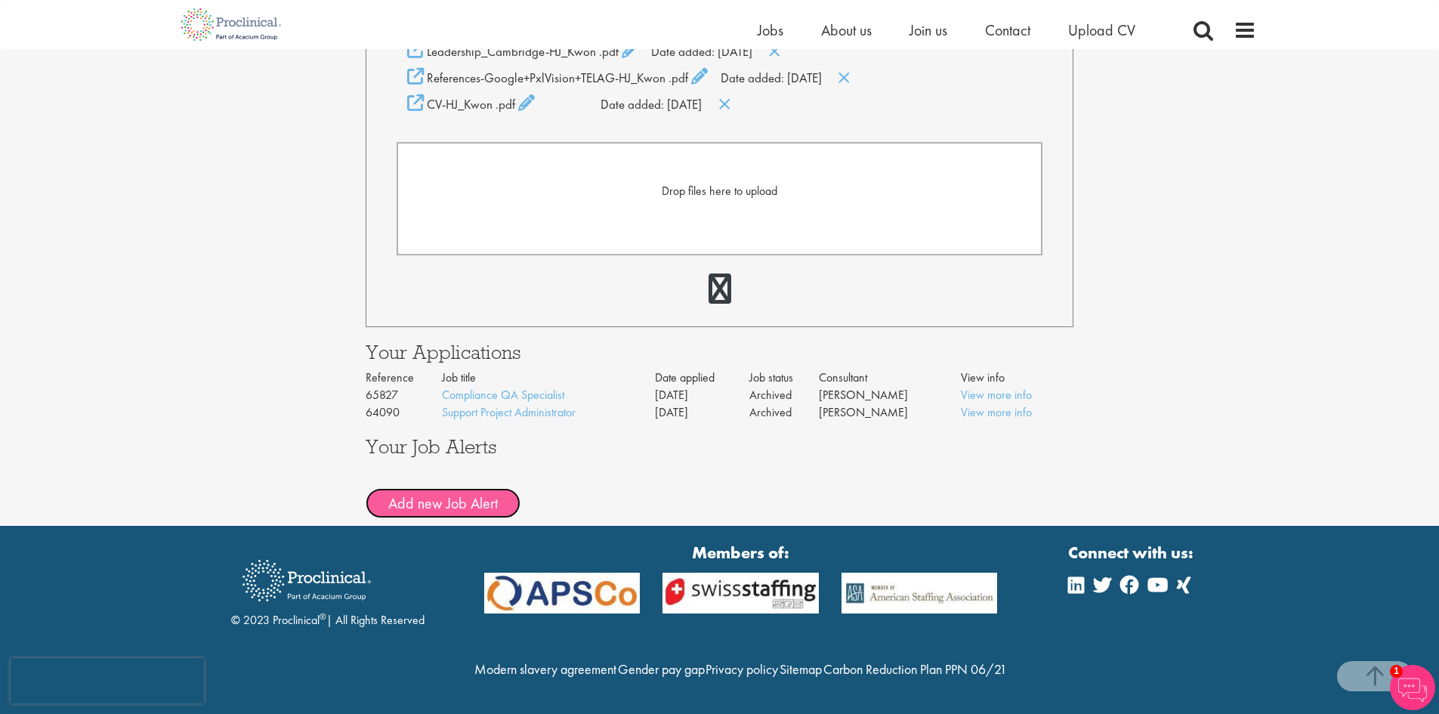
click at [435, 488] on button "Add new Job Alert" at bounding box center [443, 503] width 155 height 30
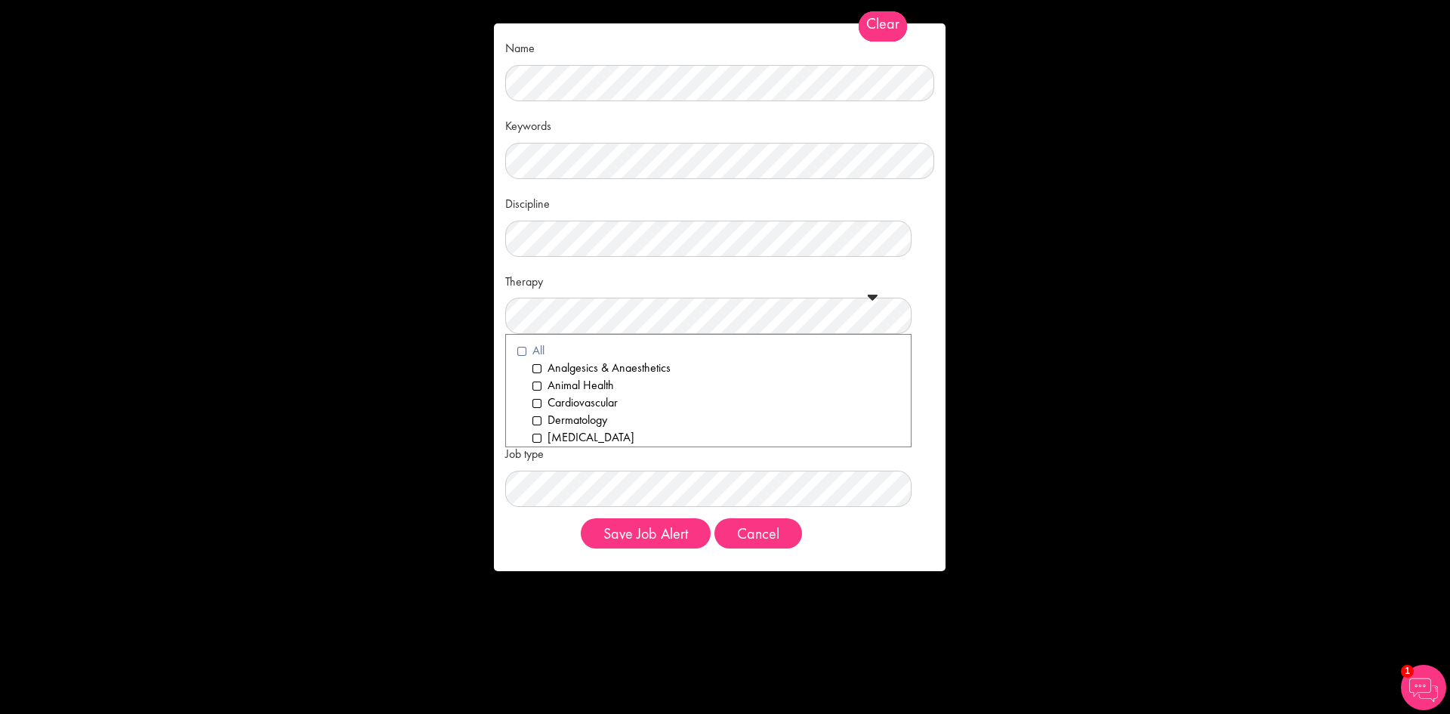
click at [523, 349] on li "All" at bounding box center [708, 350] width 382 height 17
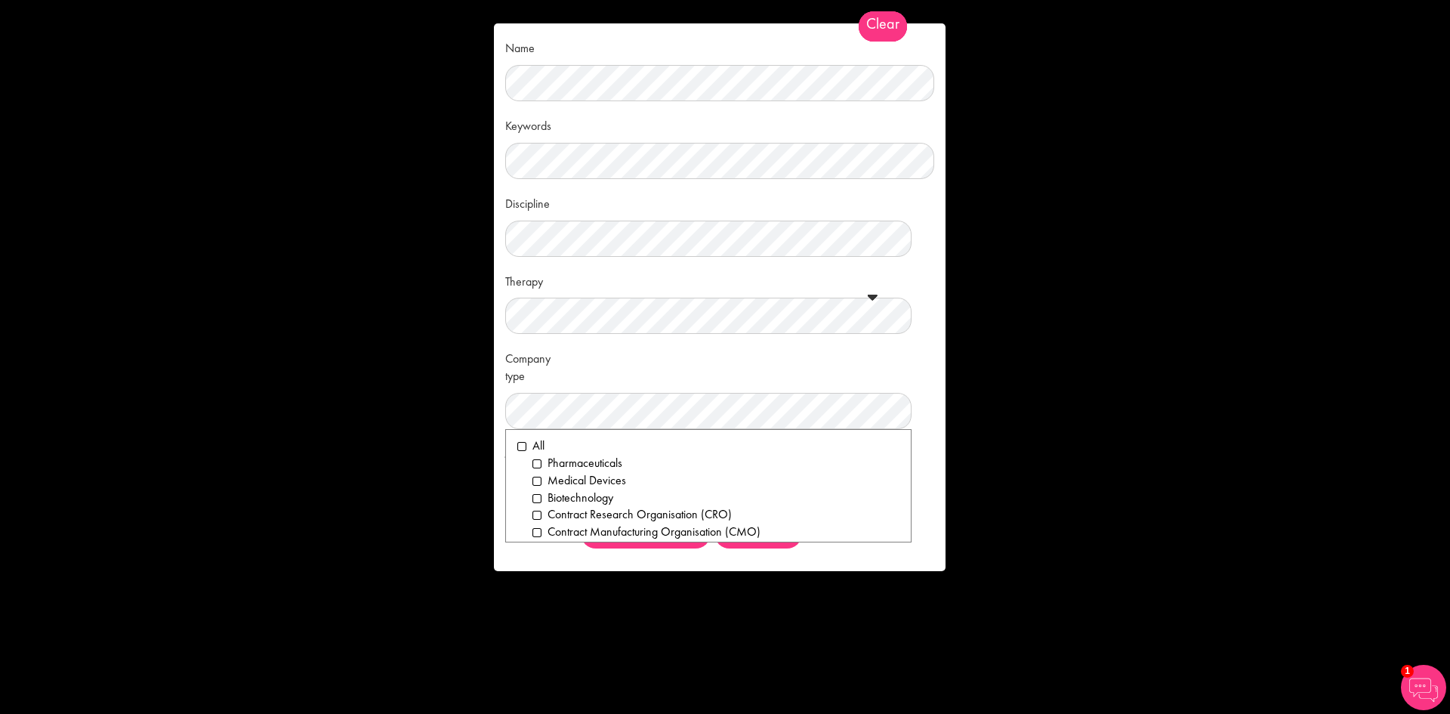
click at [516, 446] on ol "All Pharmaceuticals Medical Devices Biotechnology Contract Research Organisatio…" at bounding box center [708, 485] width 406 height 113
click at [526, 446] on li "All" at bounding box center [708, 445] width 382 height 17
click at [706, 361] on div "Company type Clear All Pharmaceuticals Medical Devices Biotechnology Contract R…" at bounding box center [719, 387] width 429 height 84
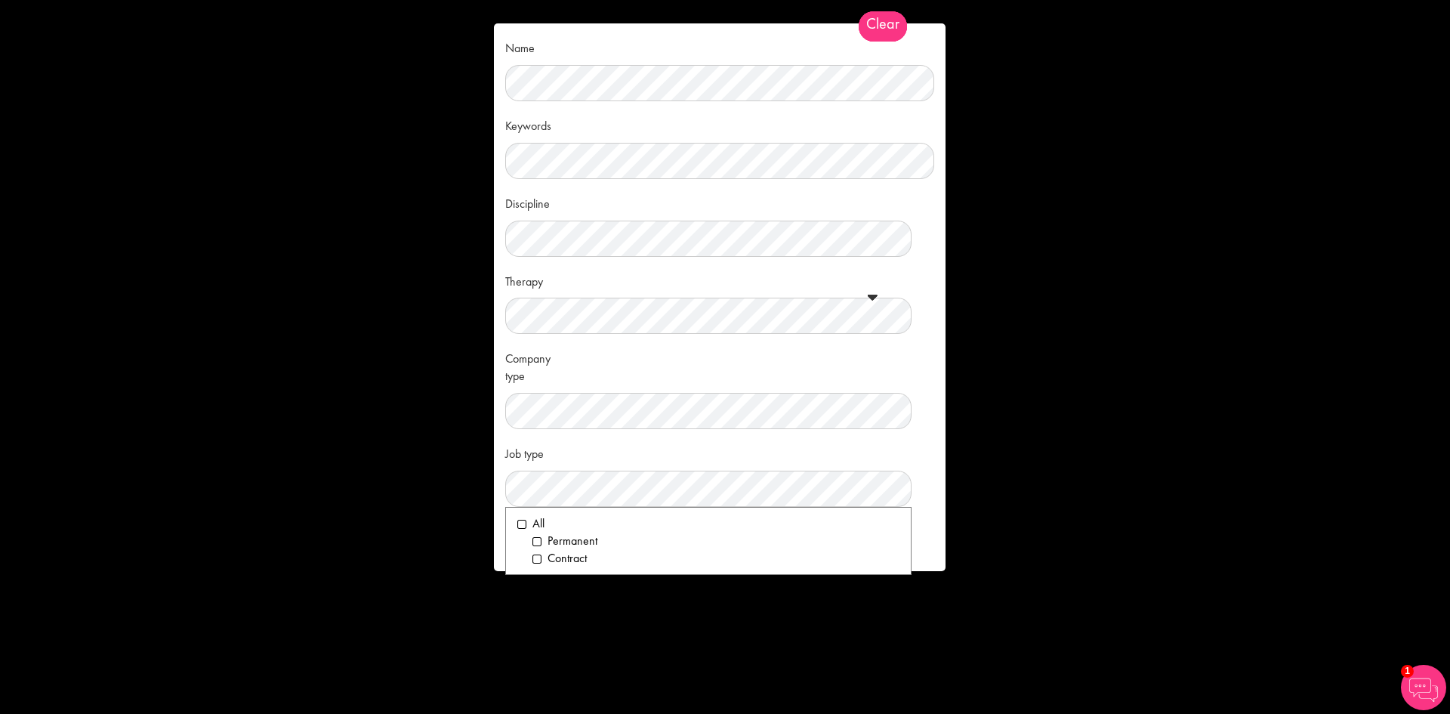
click at [929, 449] on div "Job type Clear All Permanent Contract" at bounding box center [719, 473] width 429 height 66
click at [525, 526] on li "All" at bounding box center [708, 523] width 382 height 17
click at [915, 456] on div "Job type Clear All Permanent Contract" at bounding box center [719, 473] width 429 height 66
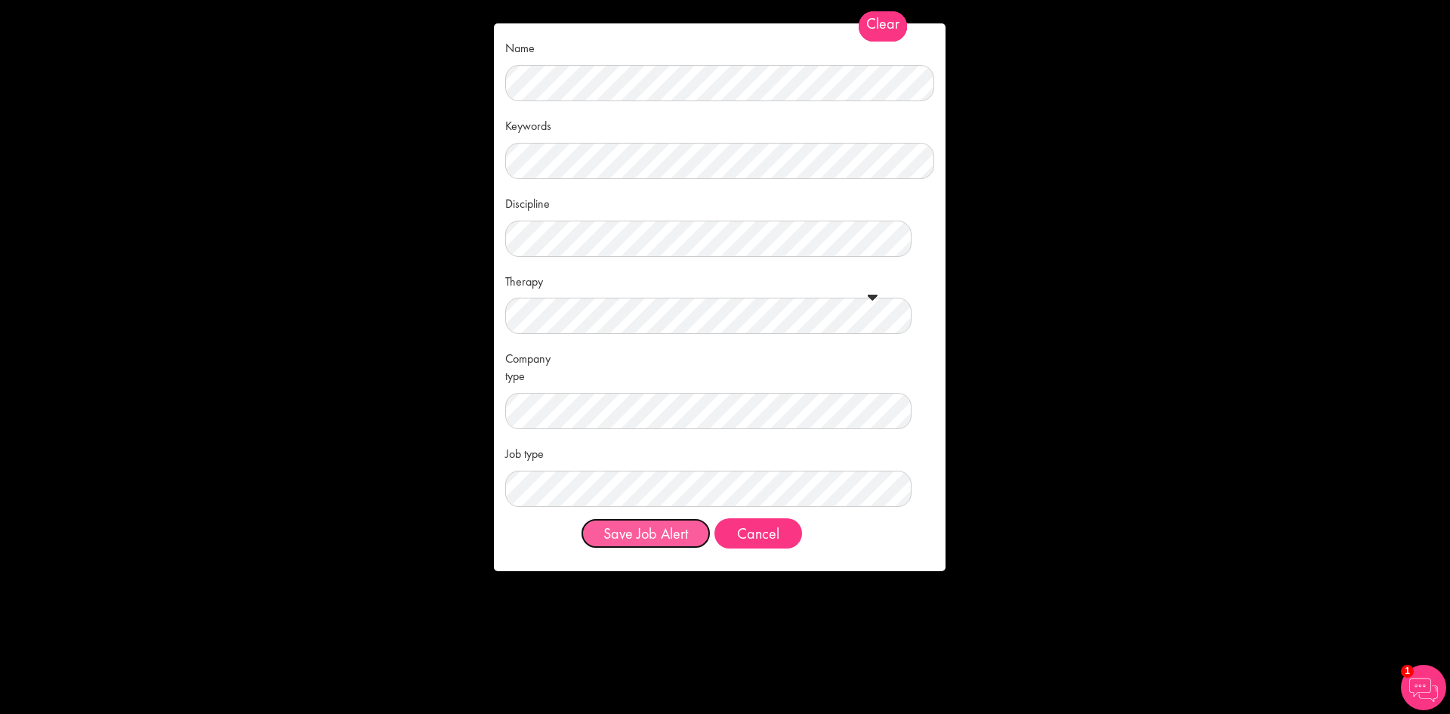
click at [633, 542] on button "Save Job Alert" at bounding box center [646, 533] width 130 height 30
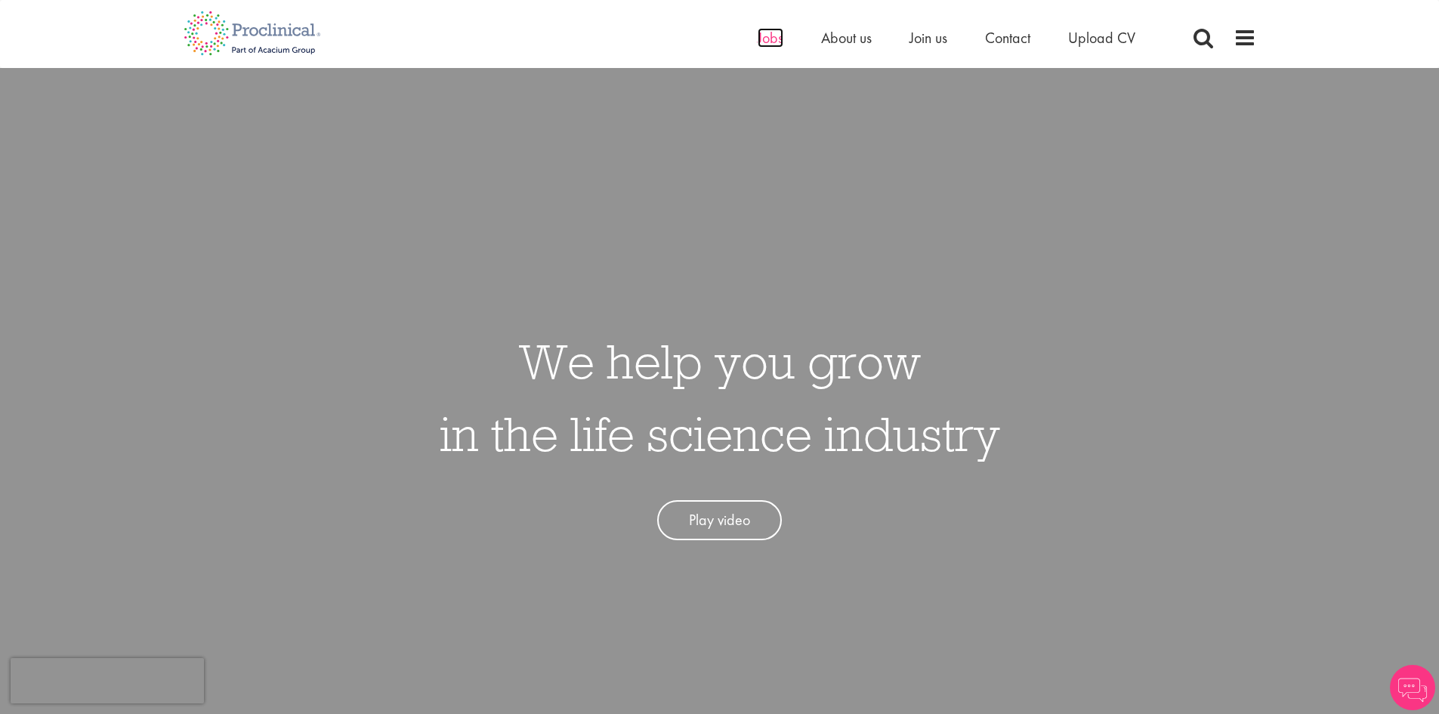
click at [764, 41] on span "Jobs" at bounding box center [770, 38] width 26 height 20
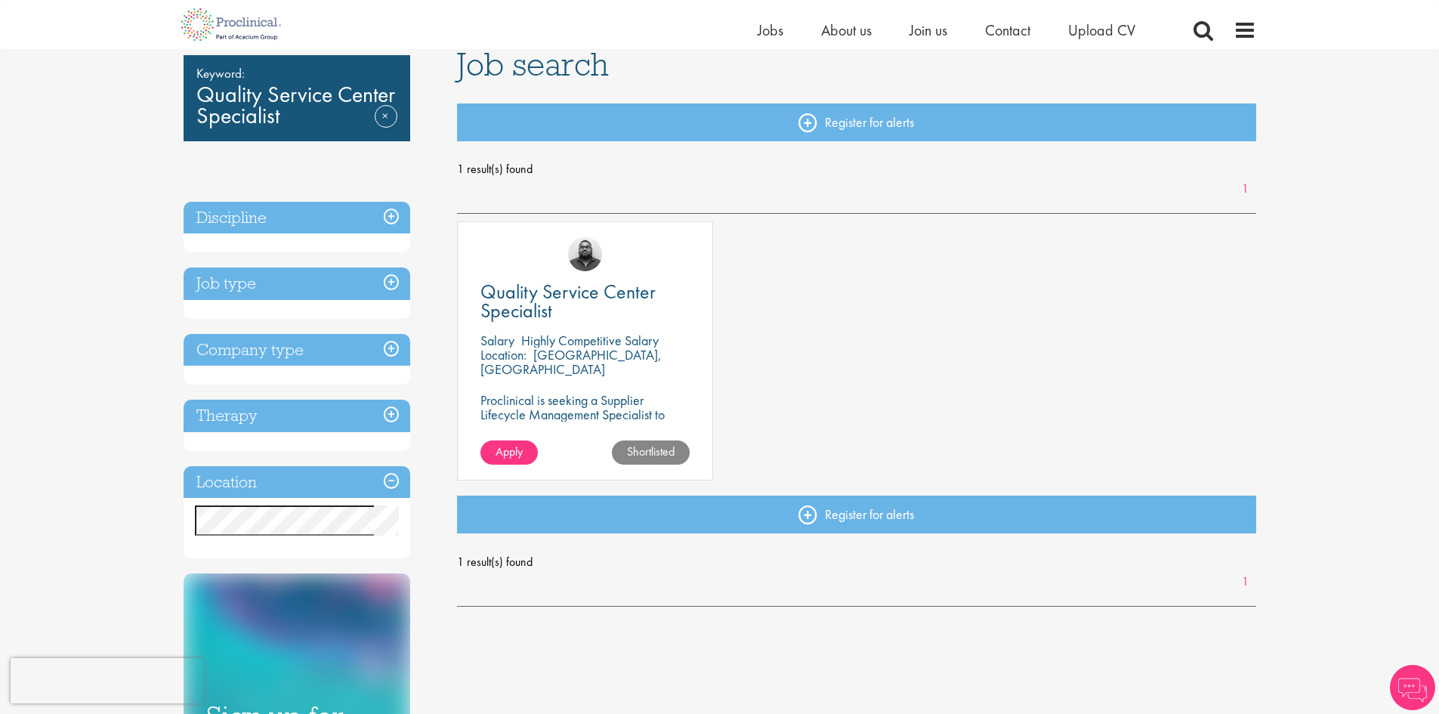
scroll to position [115, 0]
click at [512, 455] on span "Apply" at bounding box center [508, 451] width 27 height 16
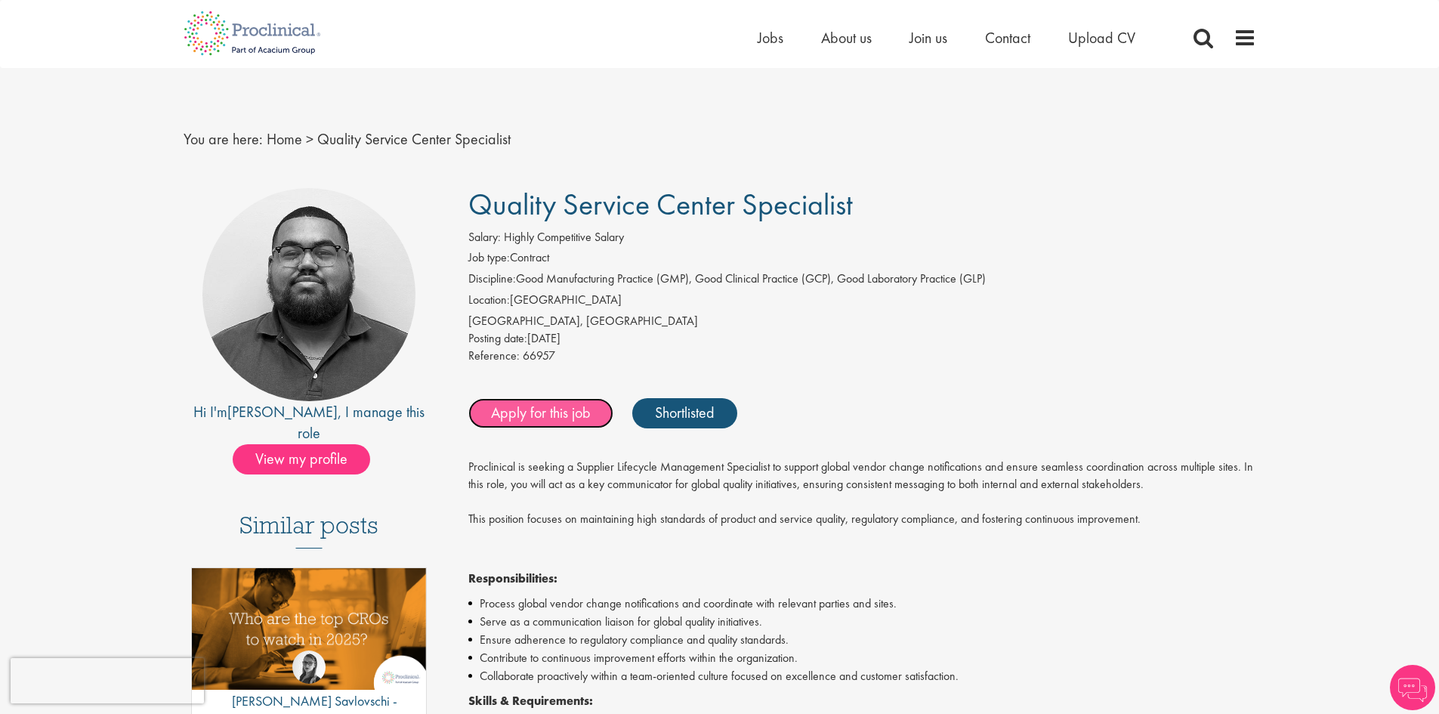
click at [554, 415] on link "Apply for this job" at bounding box center [540, 413] width 145 height 30
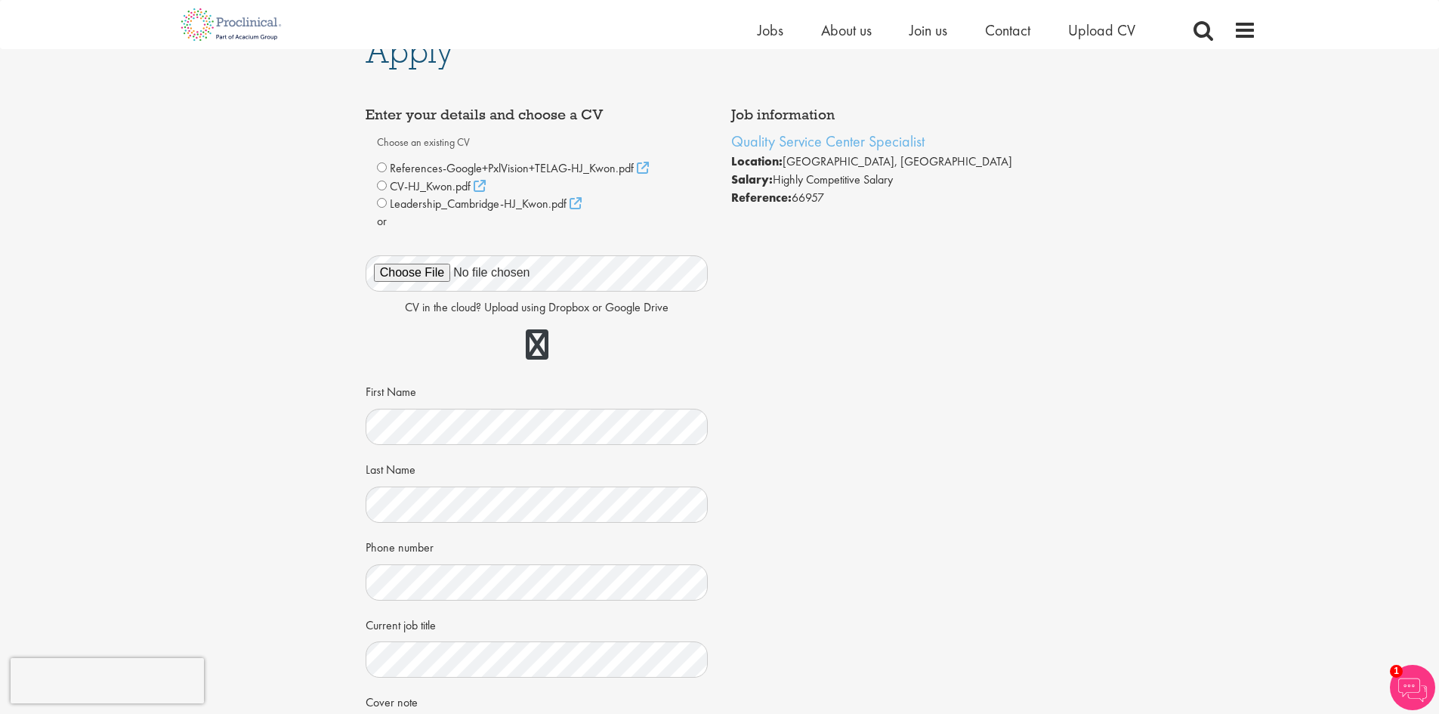
scroll to position [29, 0]
click at [385, 191] on div "CV-HJ_Kwon.pdf" at bounding box center [537, 187] width 320 height 18
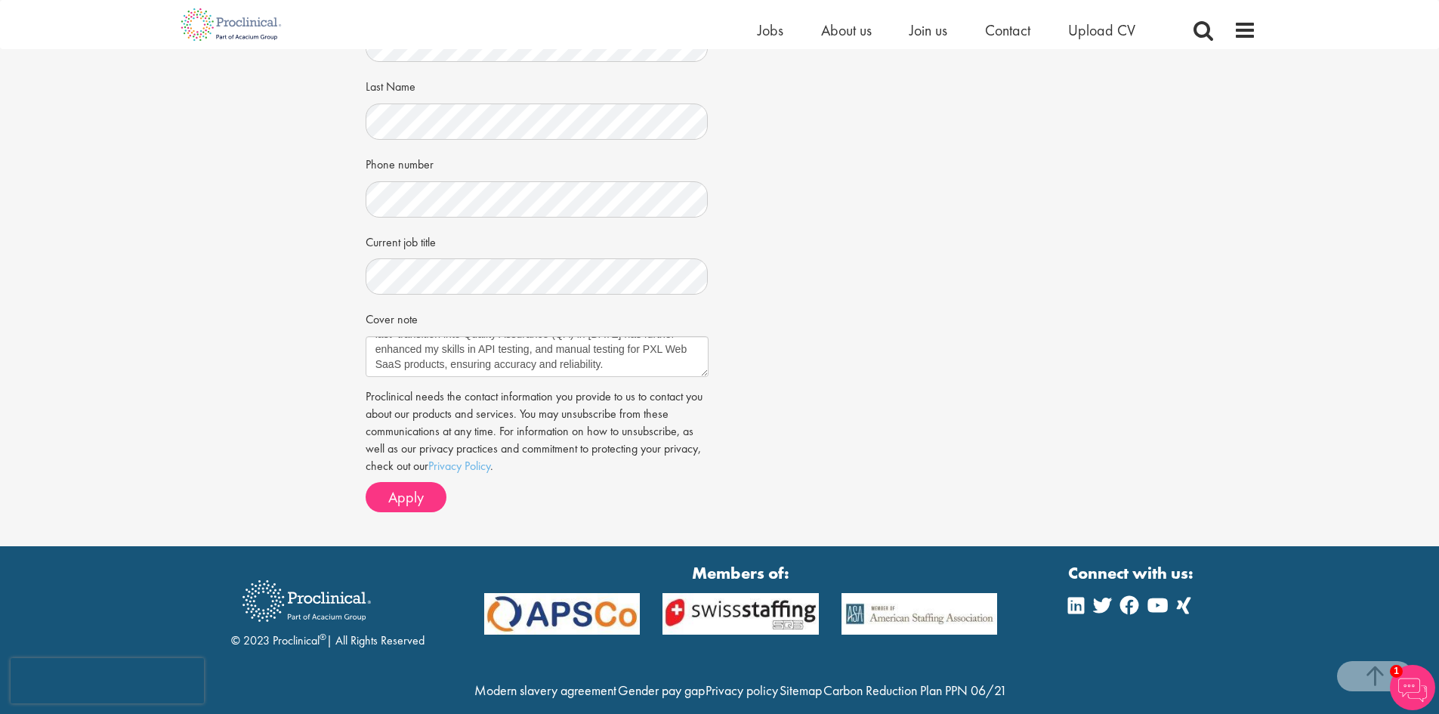
scroll to position [413, 0]
click at [402, 498] on span "Apply" at bounding box center [405, 496] width 35 height 20
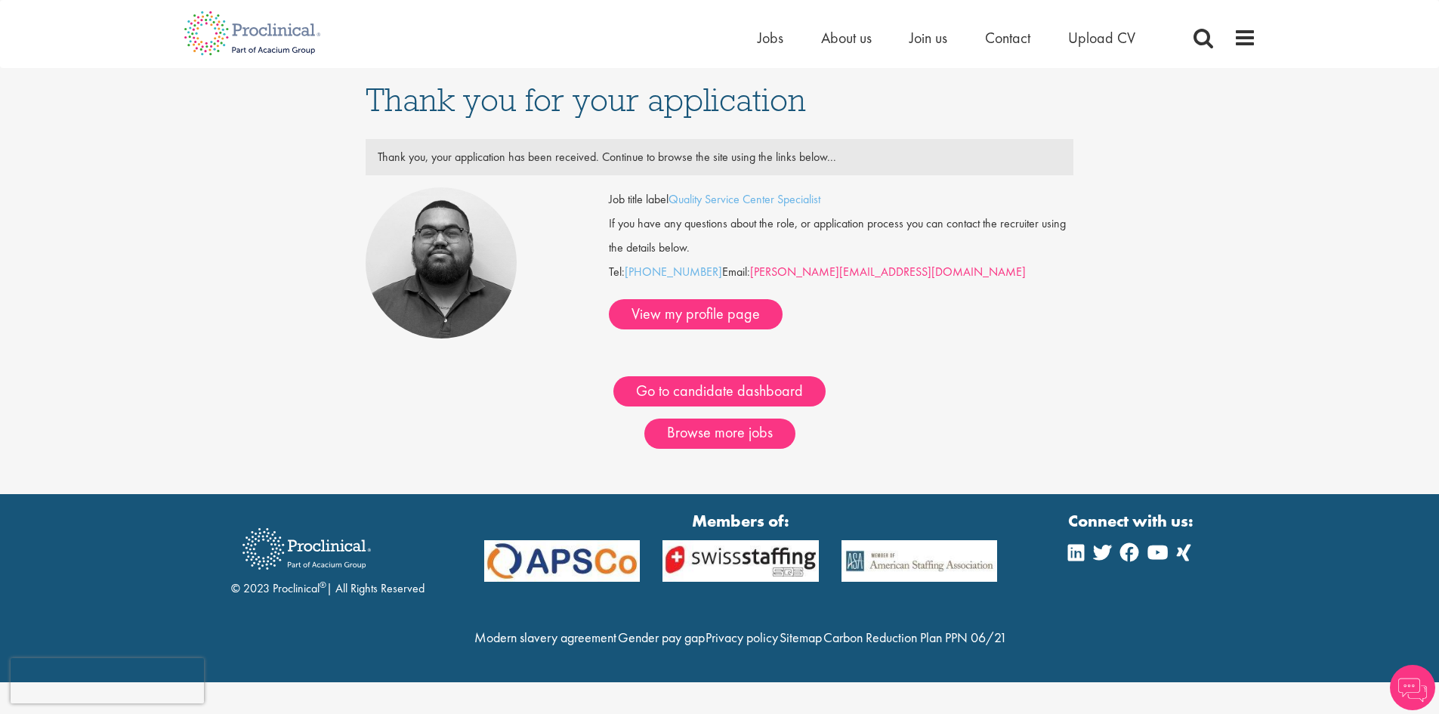
drag, startPoint x: 632, startPoint y: 276, endPoint x: 870, endPoint y: 278, distance: 237.9
click at [870, 278] on div "Job title label Quality Service Center Specialist If you have any questions abo…" at bounding box center [840, 258] width 487 height 142
copy div "Tel: [PHONE_NUMBER] Email: [PERSON_NAME][EMAIL_ADDRESS][DOMAIN_NAME]"
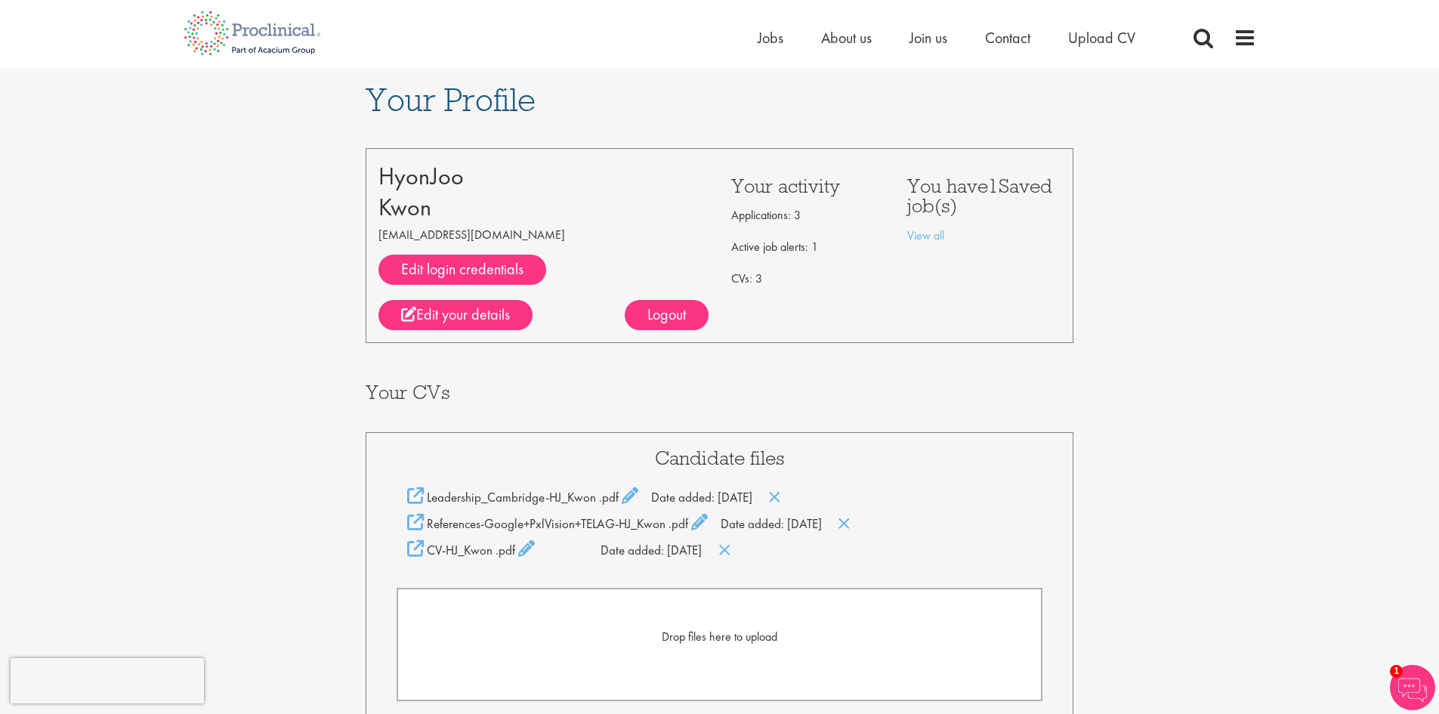
click at [255, 338] on div "Your Profile HyonJoo Kwon hyonjoo.kwon@gmail.com Edit login credentials LinkedI…" at bounding box center [719, 539] width 1461 height 942
click at [1244, 39] on span at bounding box center [1244, 37] width 23 height 23
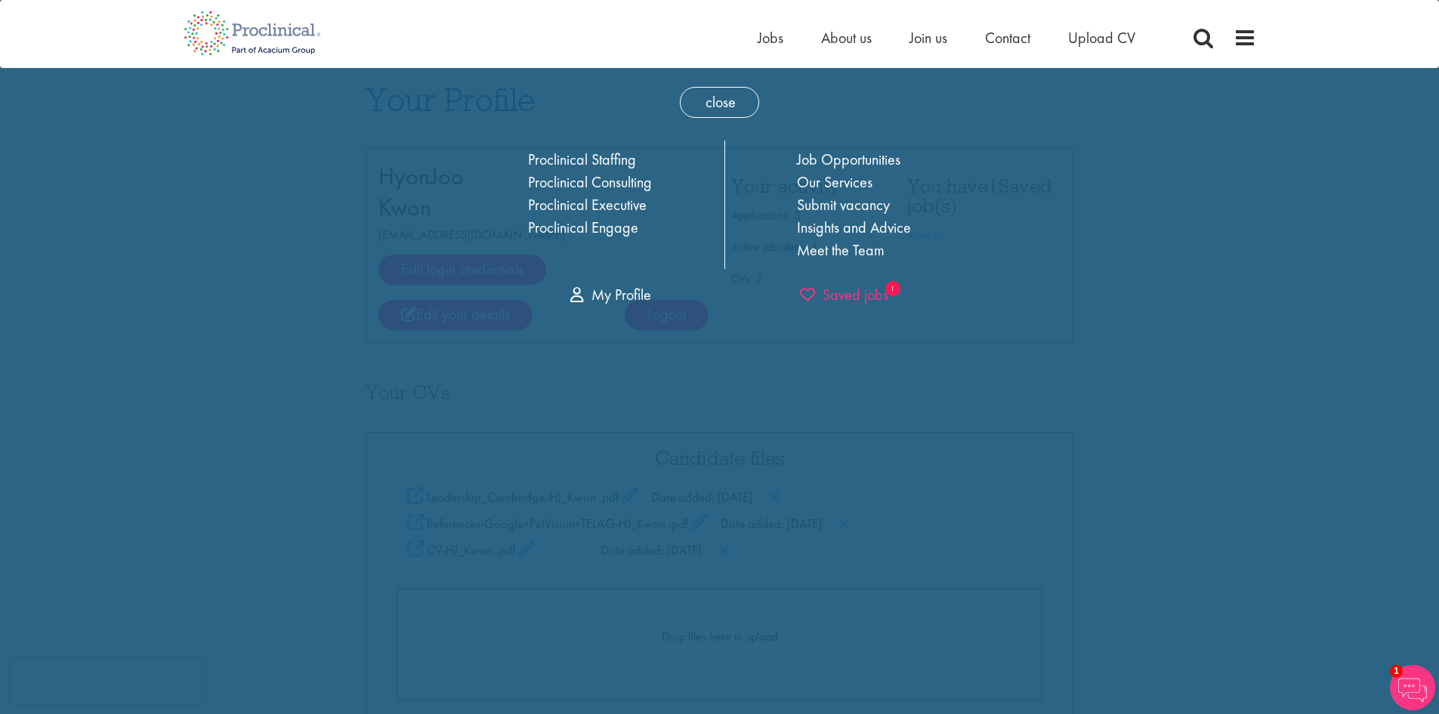
click at [851, 294] on span "Saved jobs" at bounding box center [844, 295] width 88 height 20
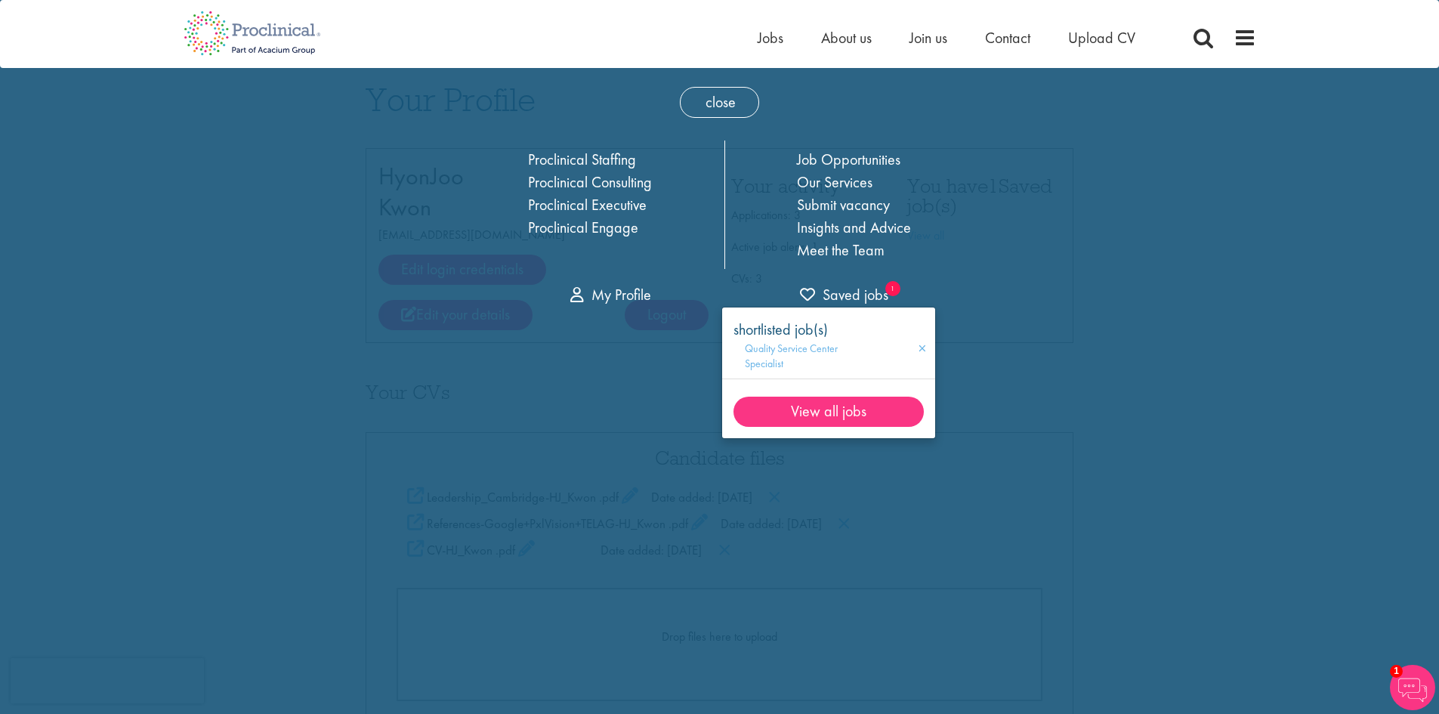
click at [661, 390] on div "close Home Jobs About us Join us Contact Upload CV Proclinical Staffing Proclin…" at bounding box center [719, 599] width 1439 height 1198
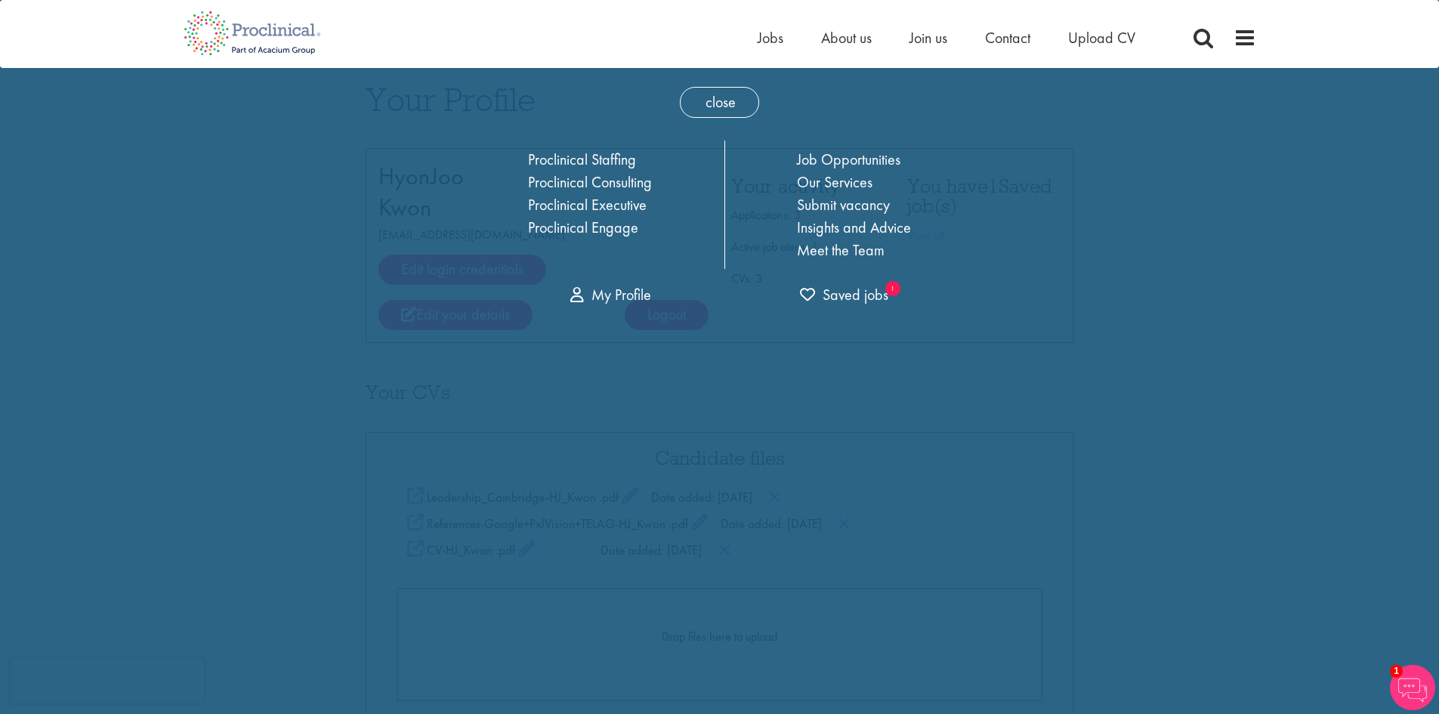
click at [672, 313] on div "close Home Jobs About us Join us Contact Upload CV Proclinical Staffing Proclin…" at bounding box center [719, 192] width 559 height 248
click at [718, 102] on span "close" at bounding box center [719, 102] width 79 height 31
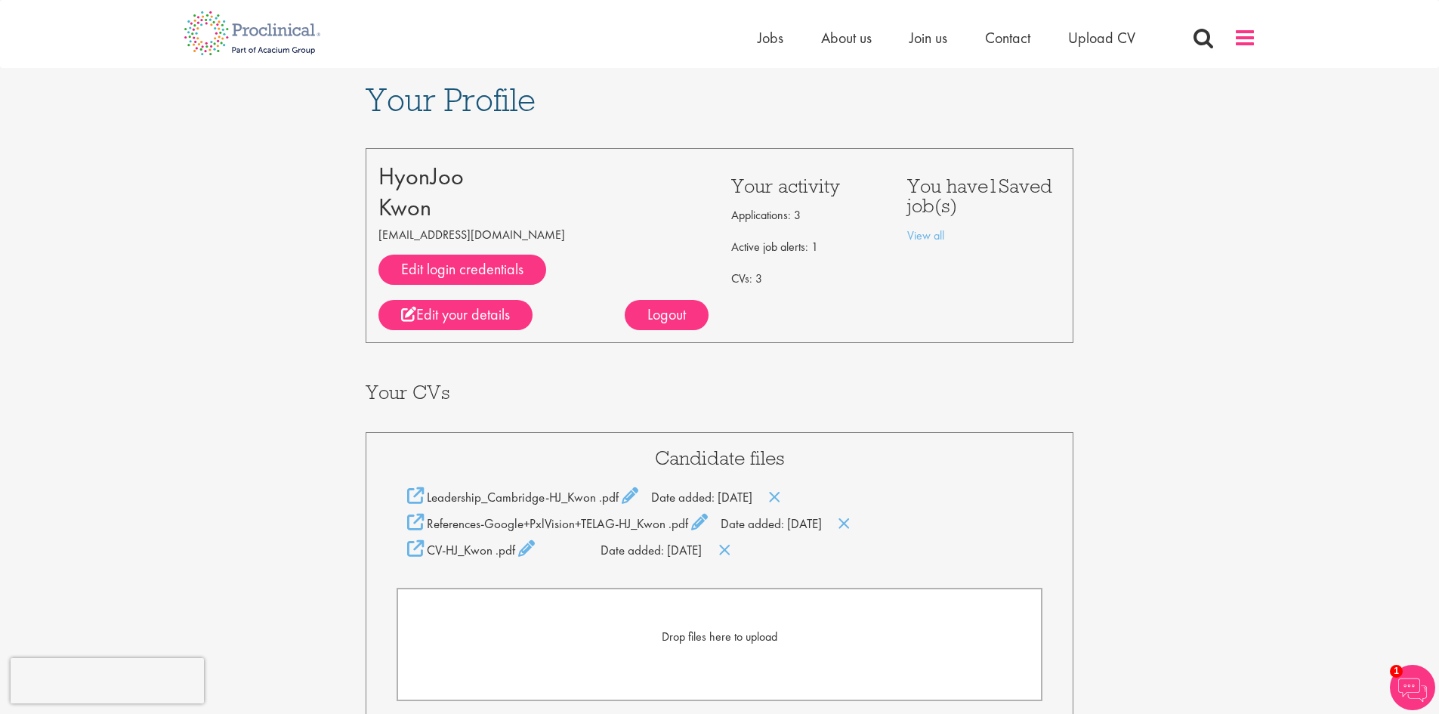
click at [1241, 42] on span at bounding box center [1244, 37] width 23 height 23
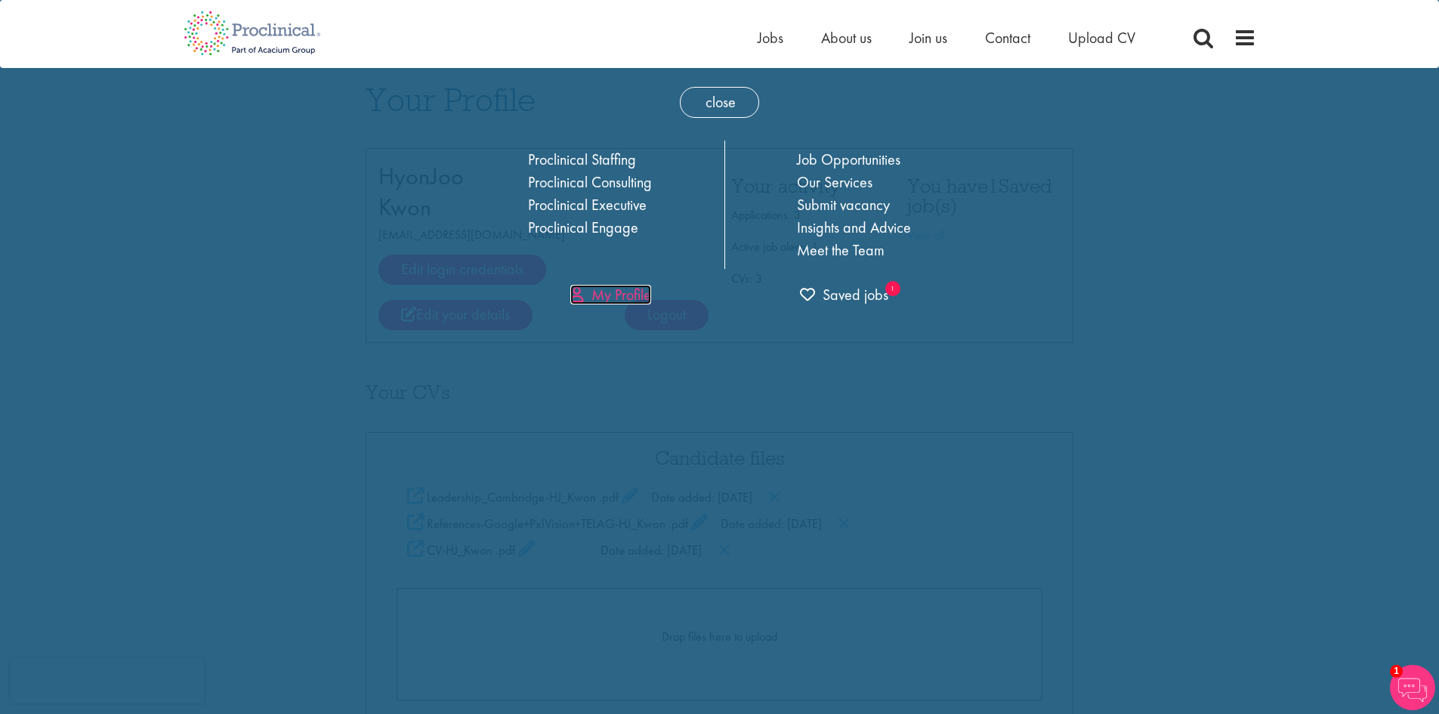
click at [618, 298] on link "My Profile" at bounding box center [610, 295] width 81 height 20
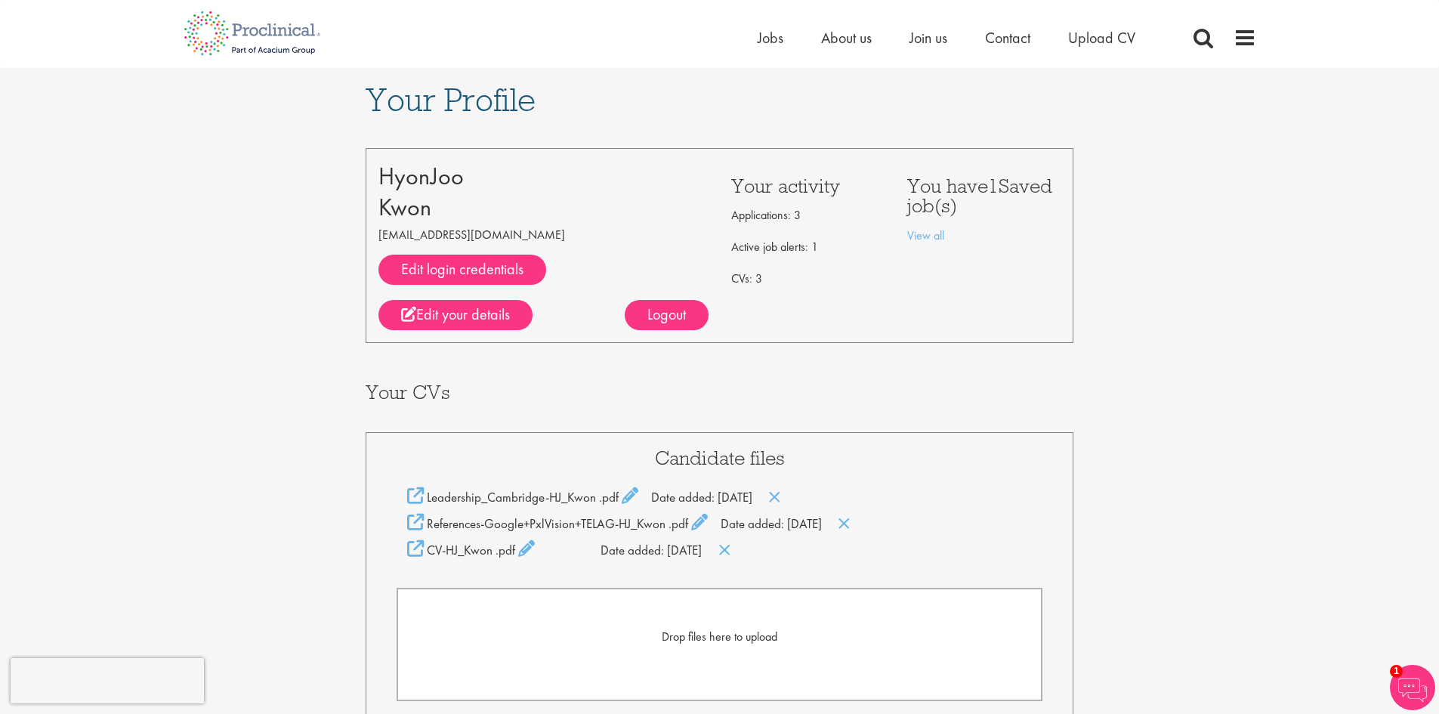
click at [1257, 35] on div "Home Jobs About us Join us Contact Upload CV" at bounding box center [719, 28] width 1095 height 57
click at [1246, 36] on span at bounding box center [1244, 37] width 23 height 23
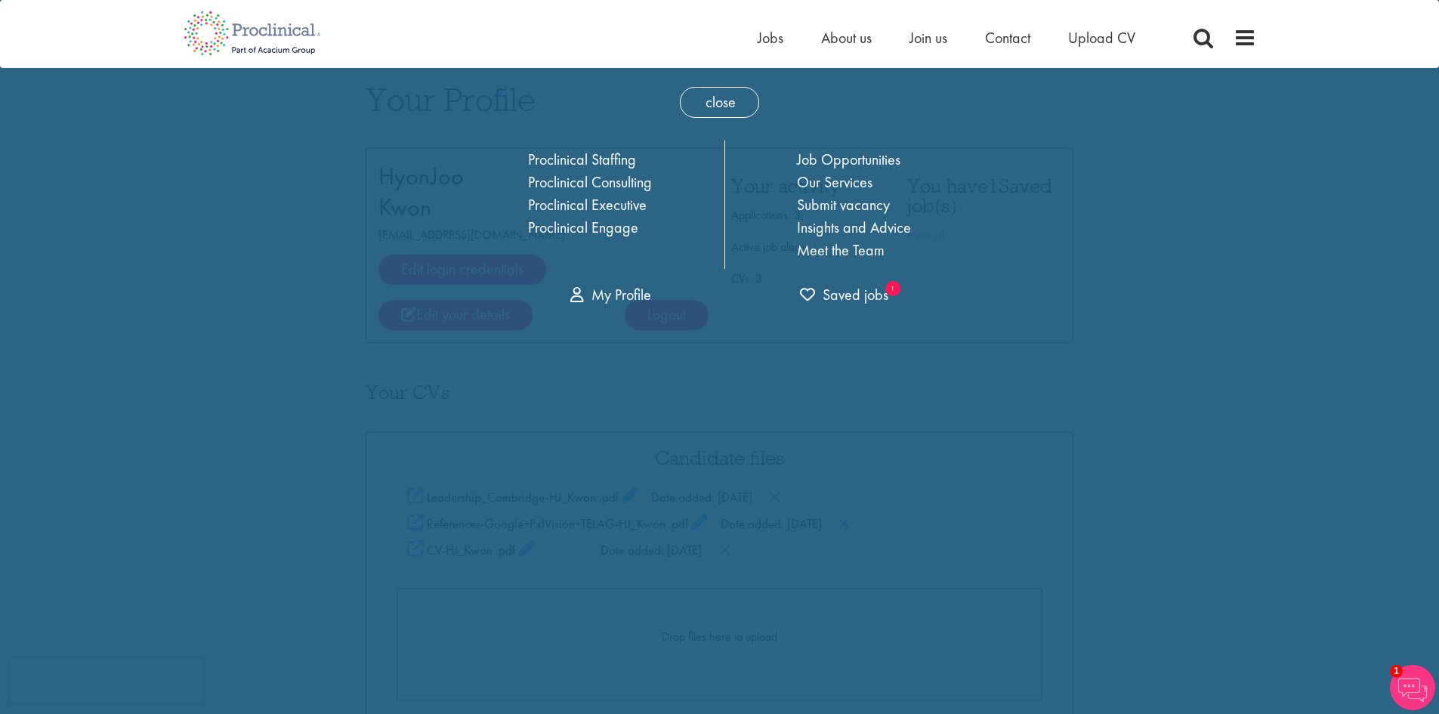
click at [676, 315] on div "close Home Jobs About us Join us Contact Upload CV Proclinical Staffing Proclin…" at bounding box center [719, 192] width 559 height 248
click at [1308, 317] on div "close Home Jobs About us Join us Contact Upload CV Proclinical Staffing Proclin…" at bounding box center [719, 599] width 1439 height 1198
click at [1311, 137] on div "close Home Jobs About us Join us Contact Upload CV Proclinical Staffing Proclin…" at bounding box center [719, 599] width 1439 height 1198
click at [720, 110] on span "close" at bounding box center [719, 102] width 79 height 31
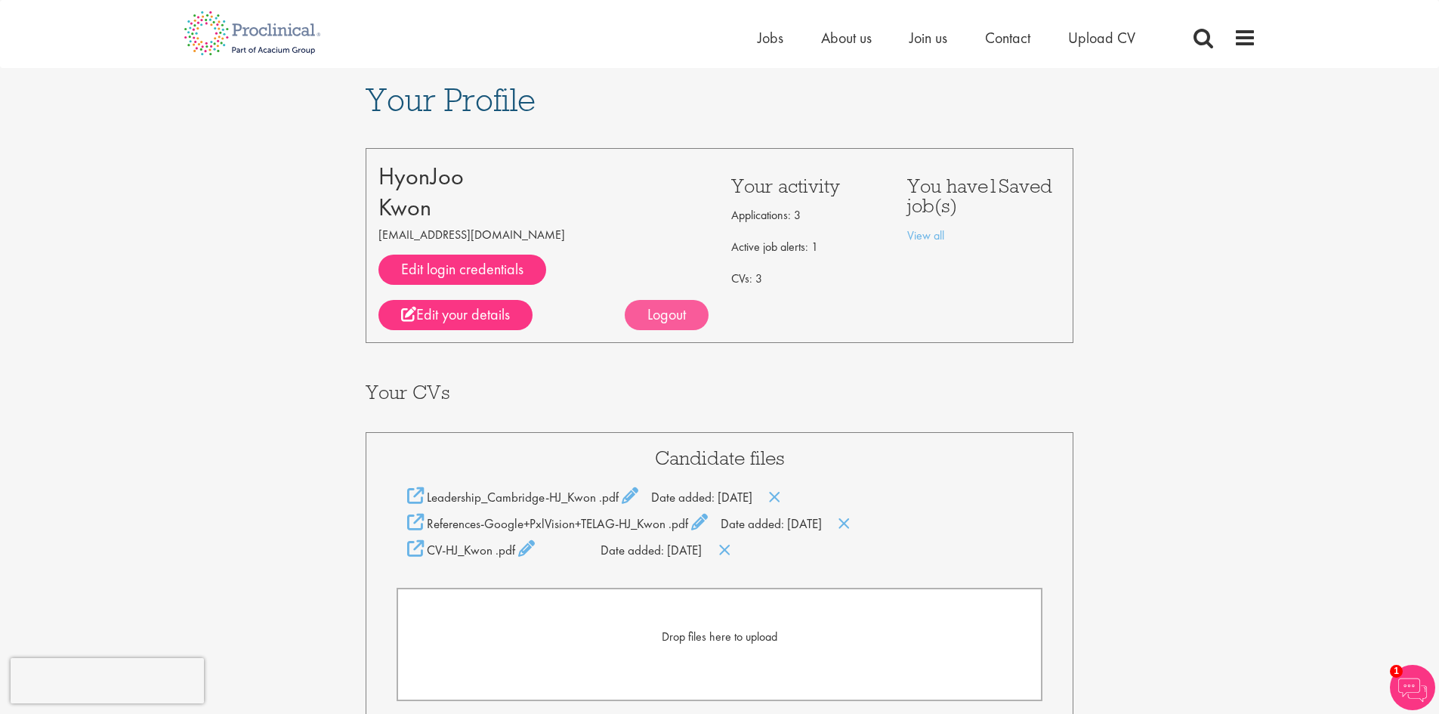
click at [668, 313] on div "Logout" at bounding box center [667, 315] width 84 height 30
